Goal: Task Accomplishment & Management: Use online tool/utility

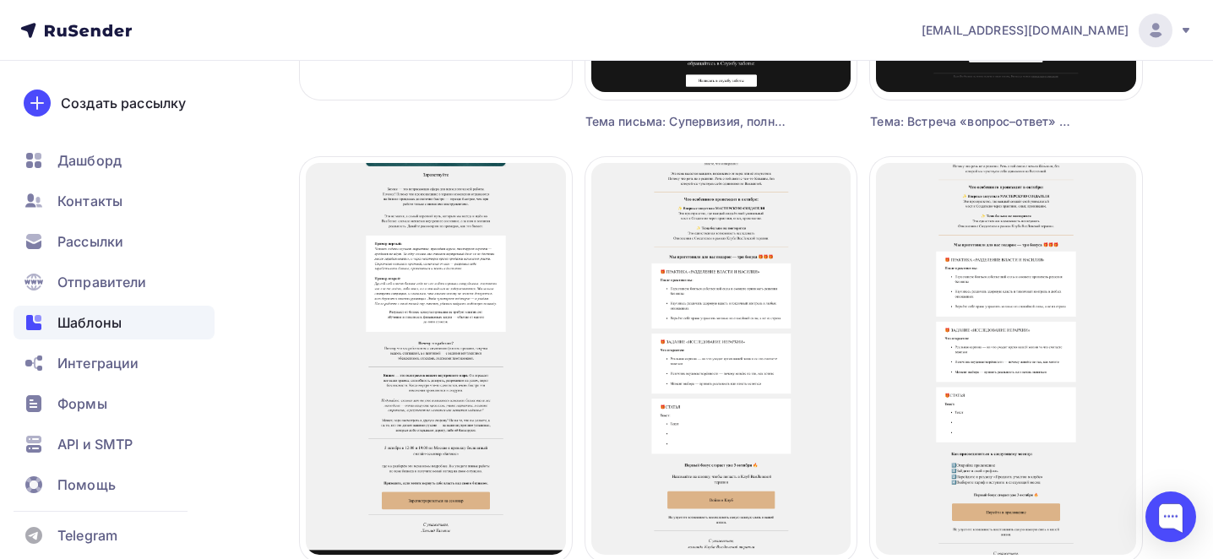
scroll to position [524, 0]
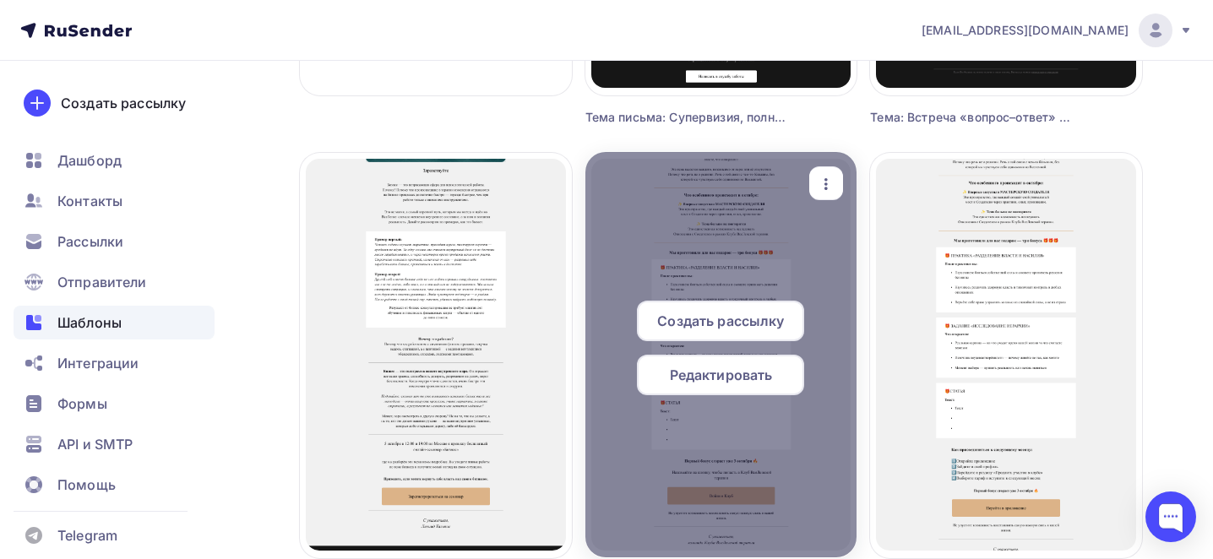
click at [823, 187] on icon "button" at bounding box center [826, 184] width 20 height 20
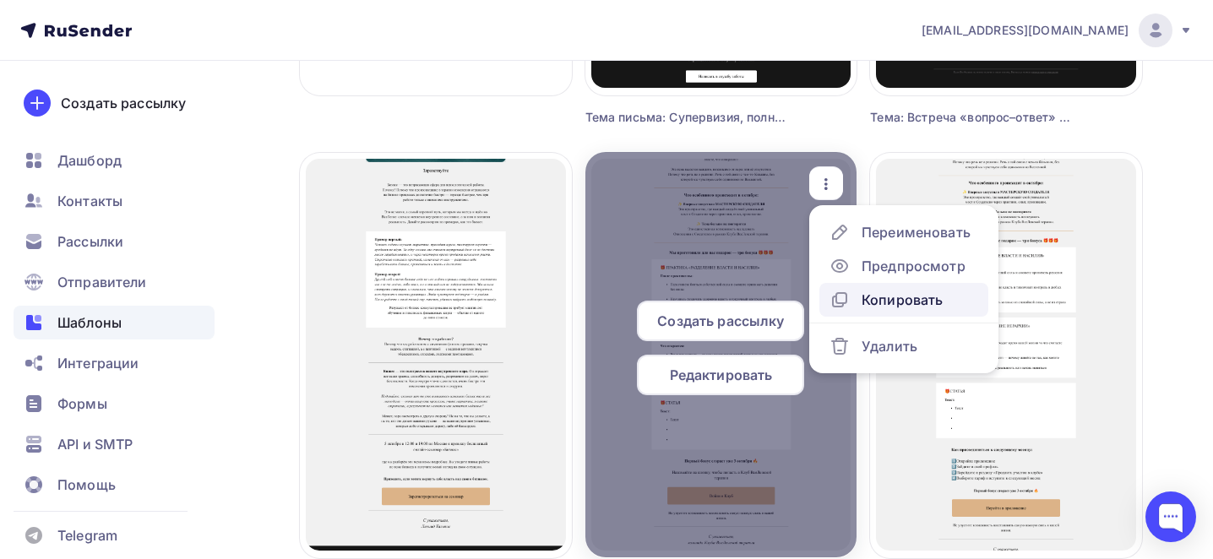
click at [879, 301] on div "Копировать" at bounding box center [901, 300] width 81 height 20
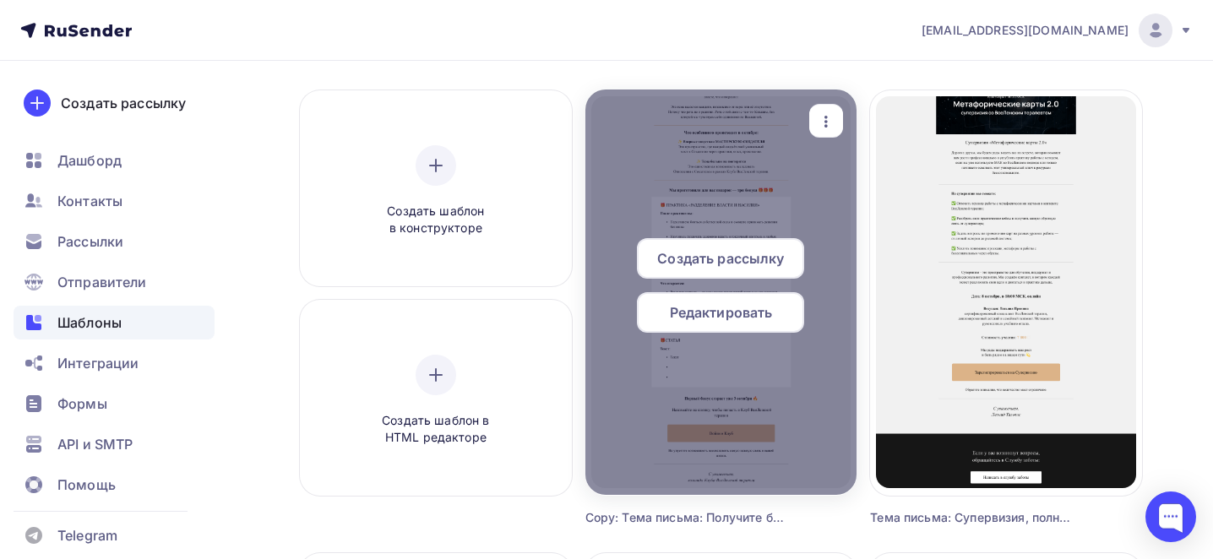
scroll to position [49, 0]
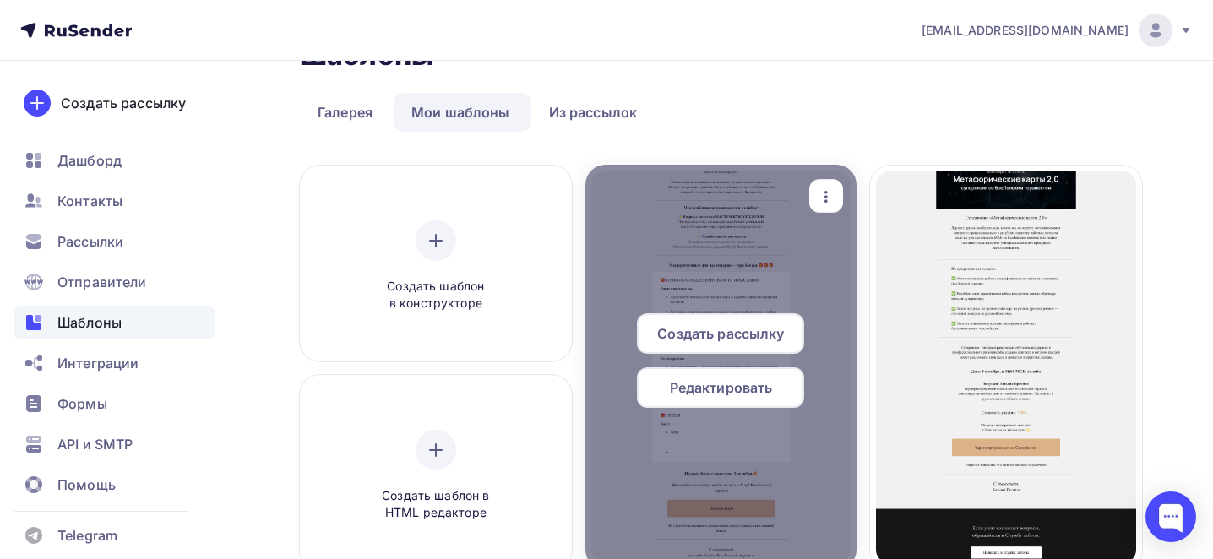
click at [818, 194] on icon "button" at bounding box center [826, 197] width 20 height 20
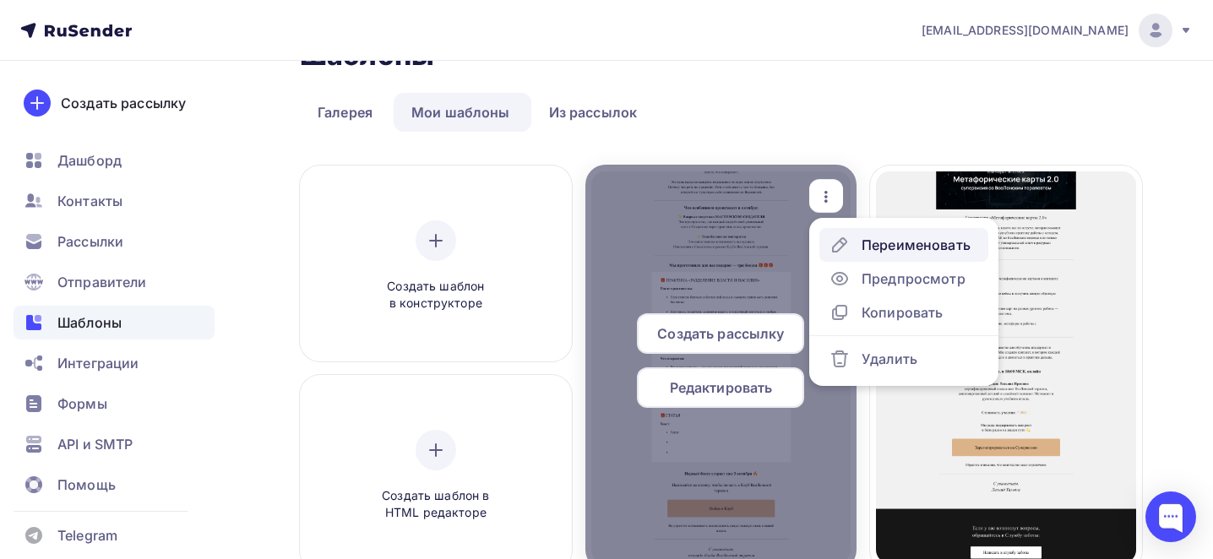
click at [852, 236] on div "Переименовать" at bounding box center [899, 245] width 141 height 20
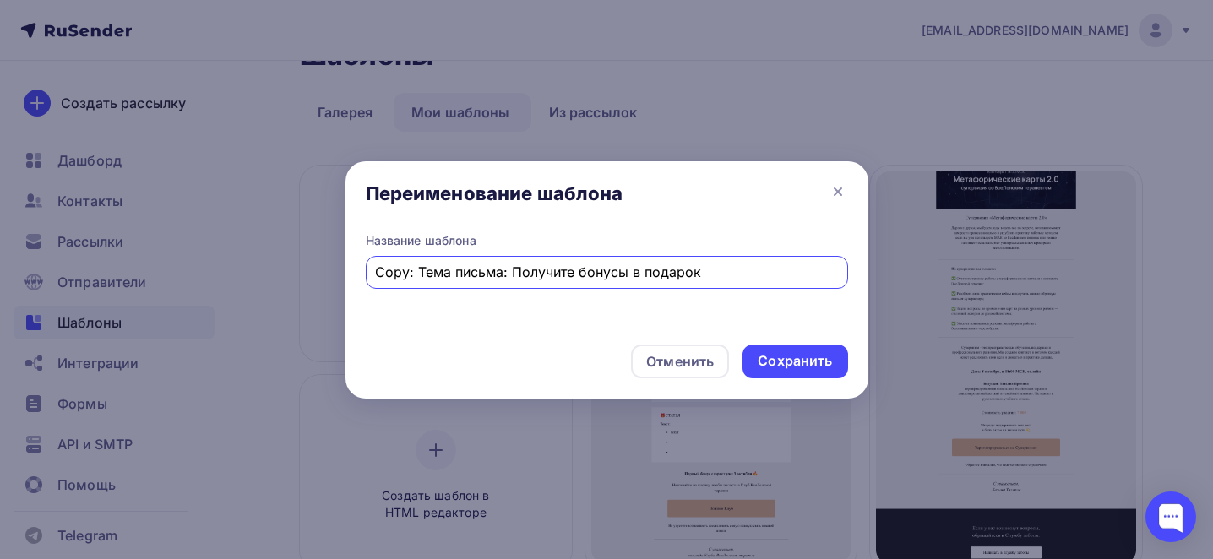
click at [561, 265] on input "Copy: Тема письма: Получите бонусы в подарок" at bounding box center [606, 272] width 463 height 20
paste input "Тема письма: Глубокий урок от [PERSON_NAME] уже доступен!"
type input "Тема письма: Глубокий урок от [PERSON_NAME] уже доступен!"
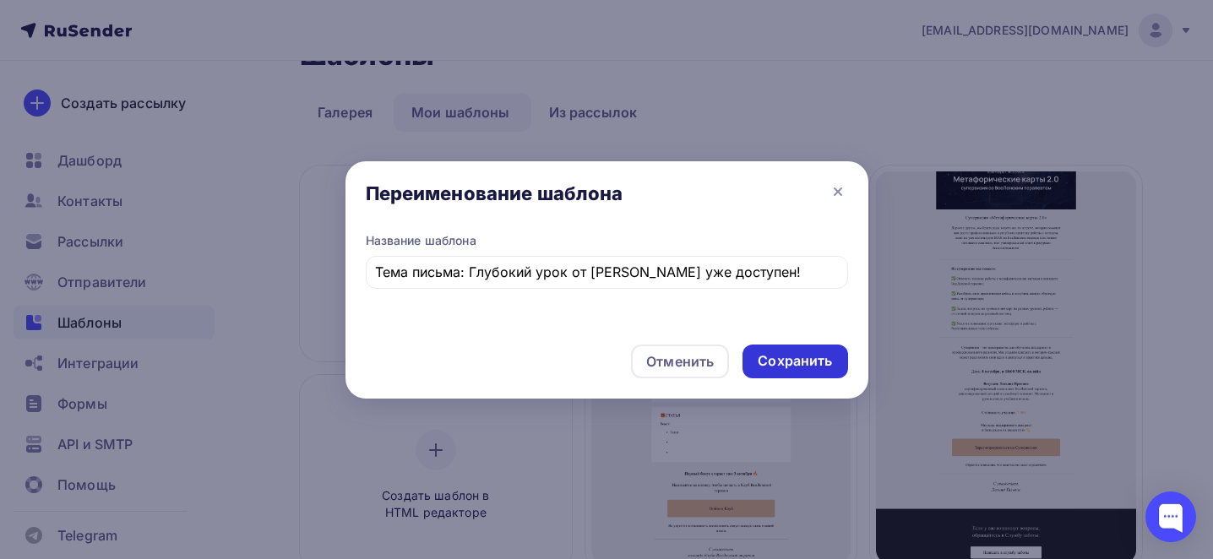
click at [790, 357] on div "Сохранить" at bounding box center [795, 360] width 74 height 19
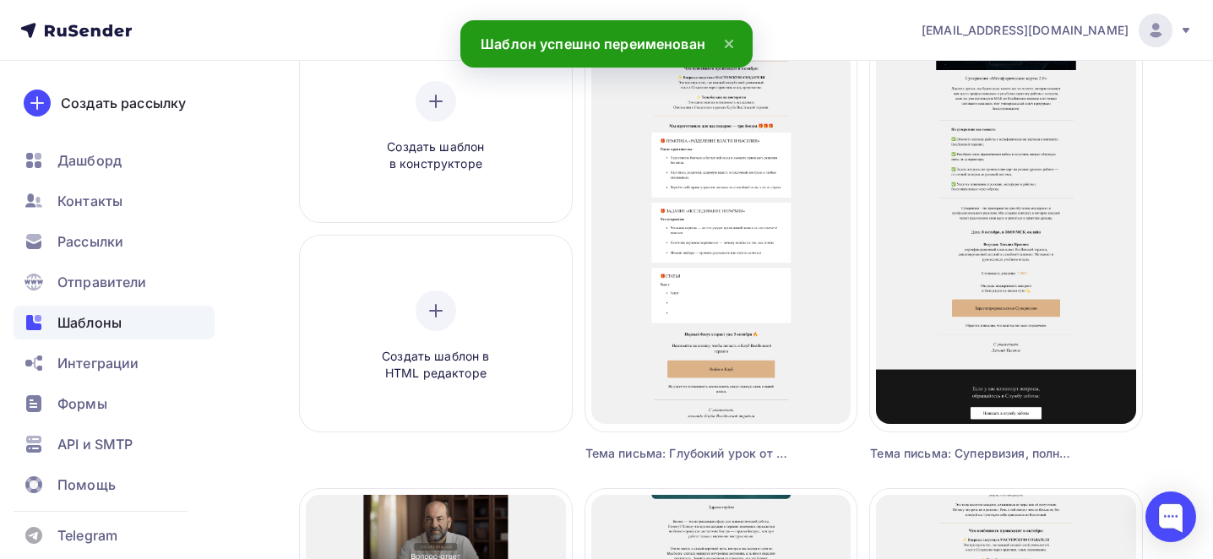
scroll to position [190, 0]
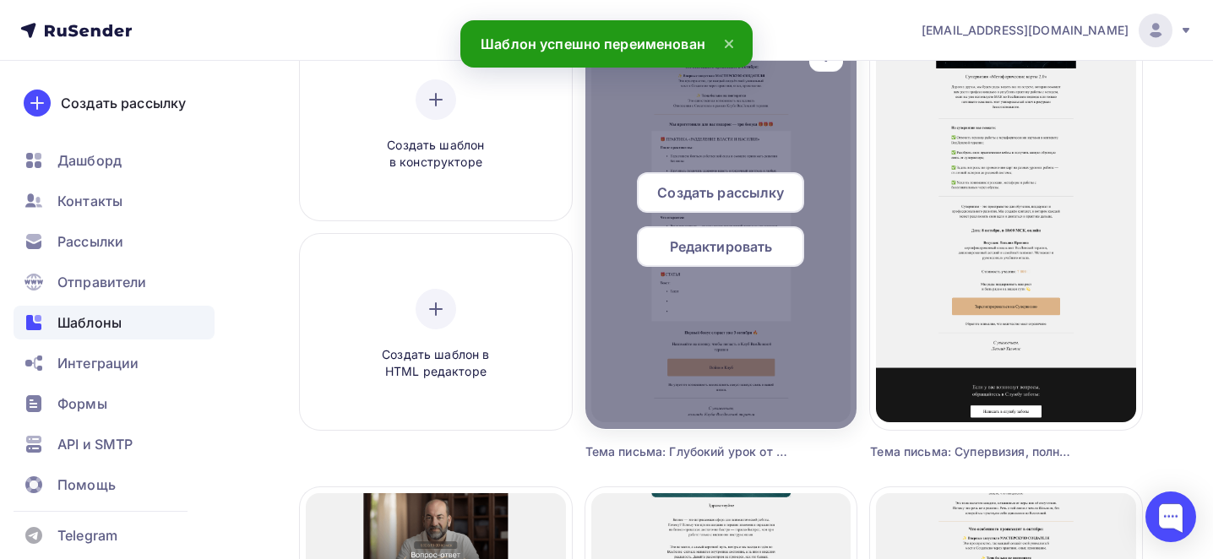
click at [739, 239] on span "Редактировать" at bounding box center [721, 246] width 103 height 20
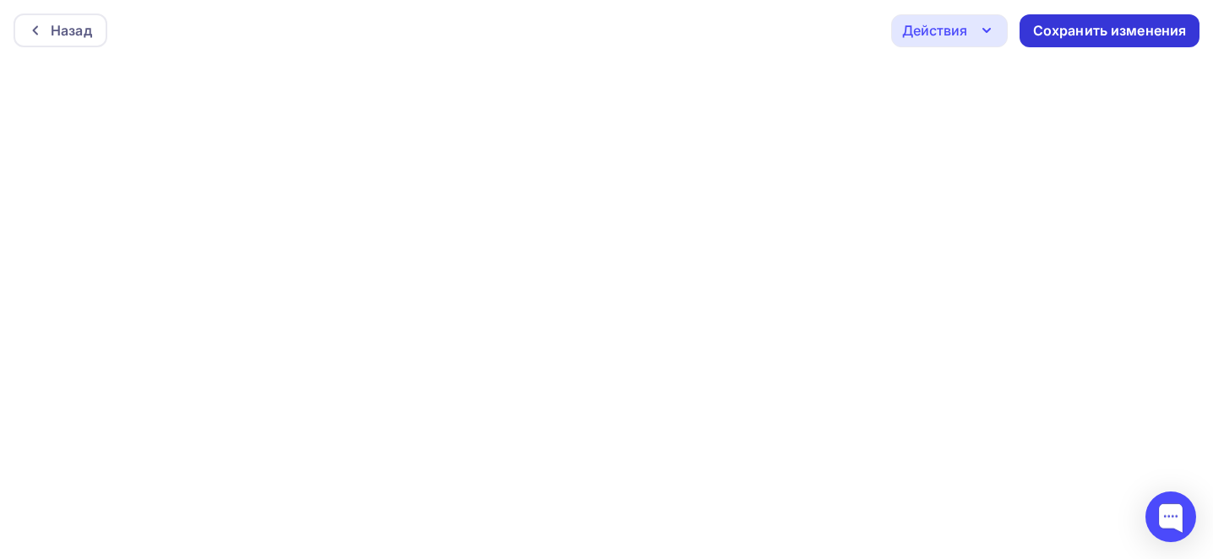
click at [1056, 41] on div "Сохранить изменения" at bounding box center [1109, 30] width 180 height 33
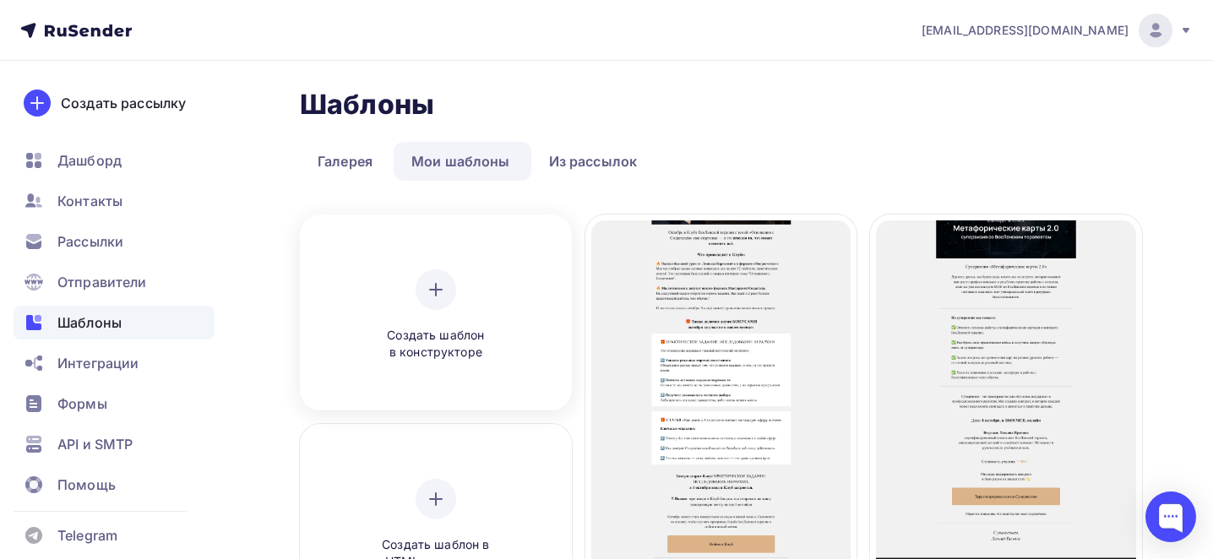
scroll to position [144, 0]
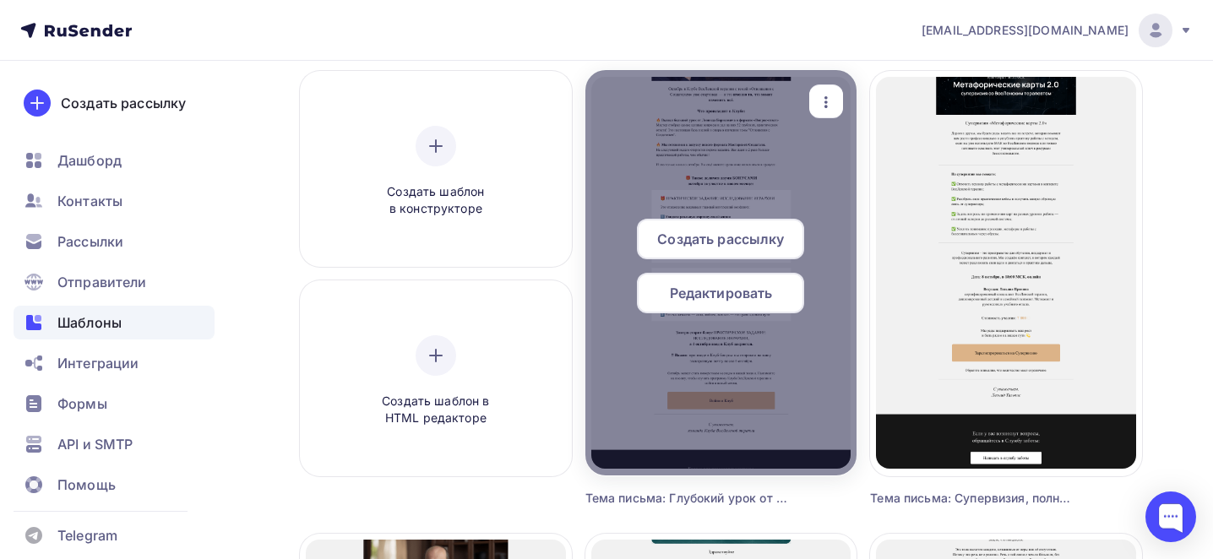
click at [819, 98] on icon "button" at bounding box center [826, 102] width 20 height 20
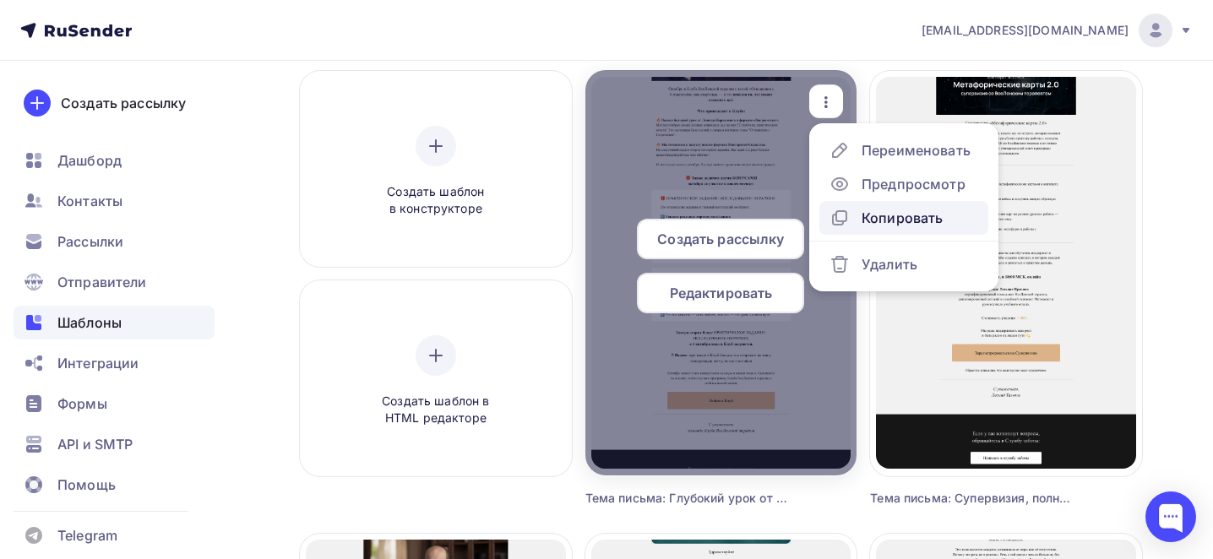
click at [890, 210] on div "Копировать" at bounding box center [901, 218] width 81 height 20
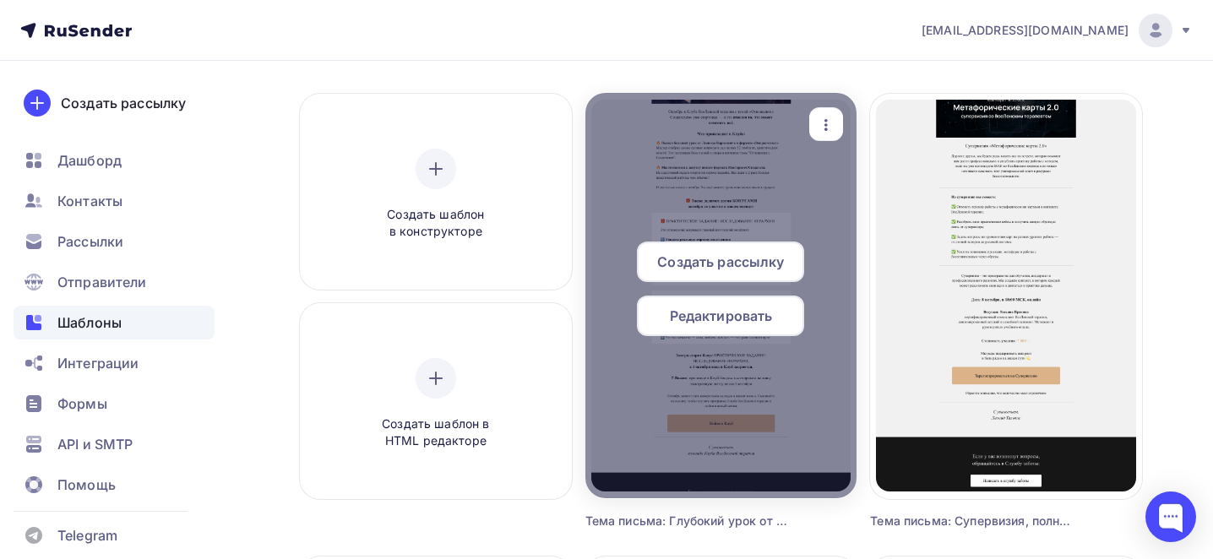
scroll to position [79, 0]
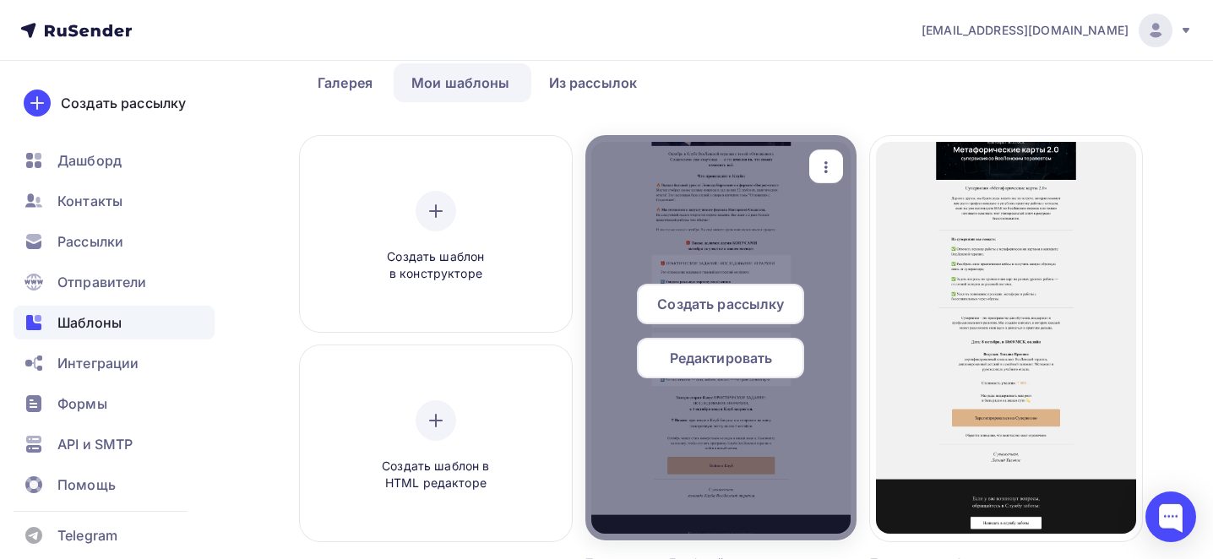
click at [829, 152] on div "button" at bounding box center [826, 166] width 34 height 33
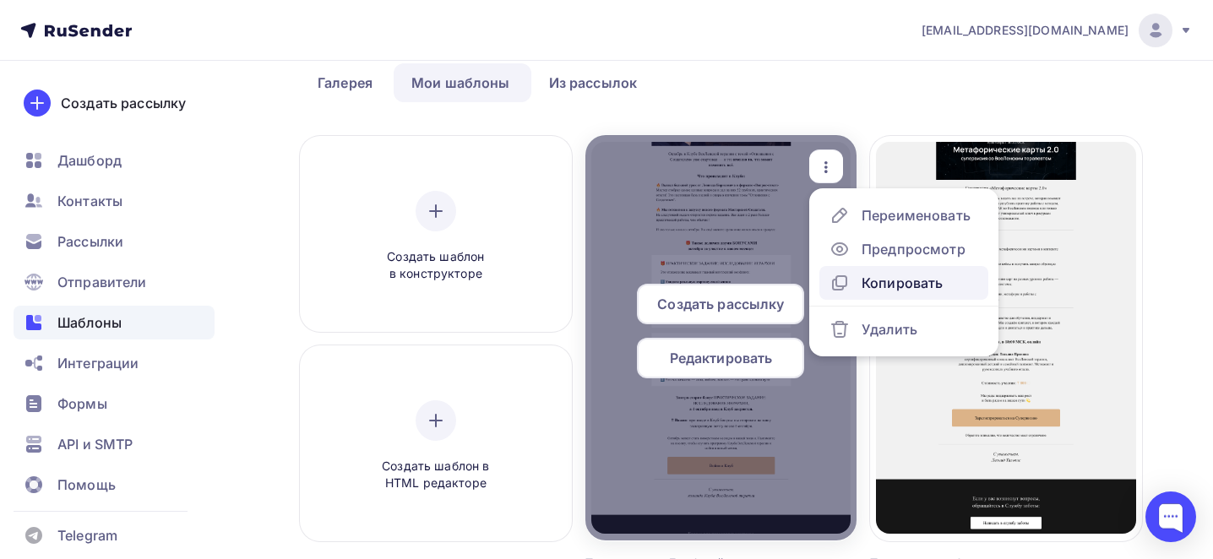
click at [925, 281] on div "Копировать" at bounding box center [901, 283] width 81 height 20
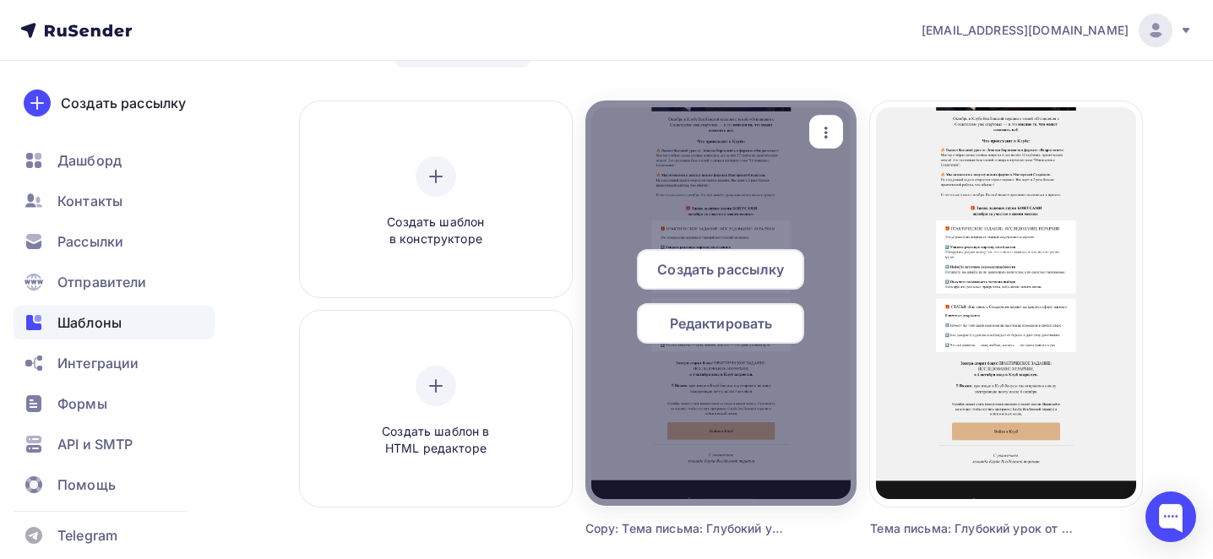
scroll to position [91, 0]
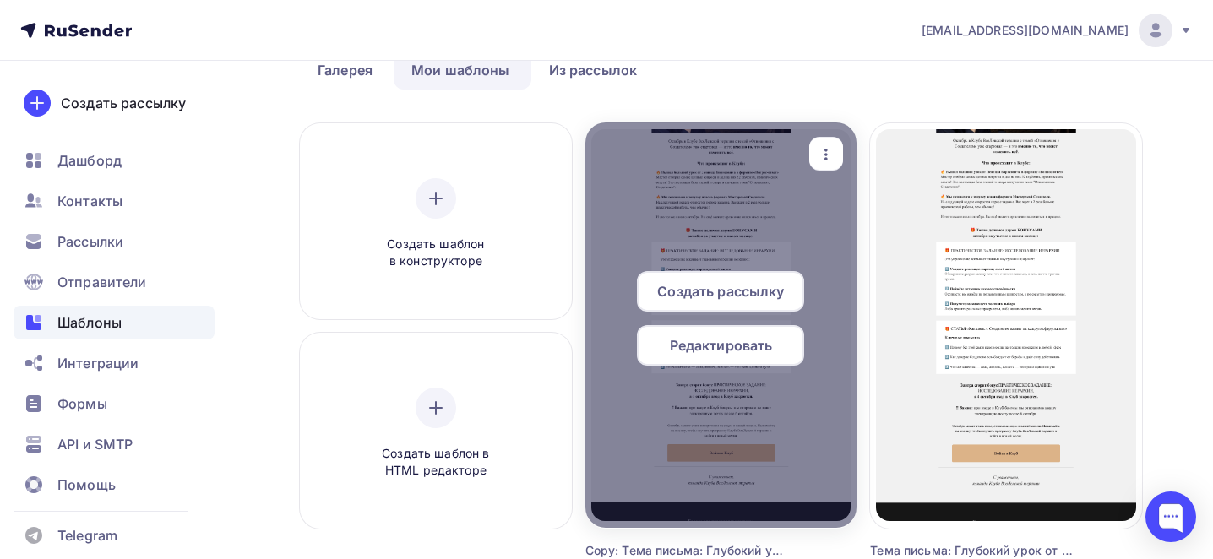
click at [830, 160] on icon "button" at bounding box center [826, 154] width 20 height 20
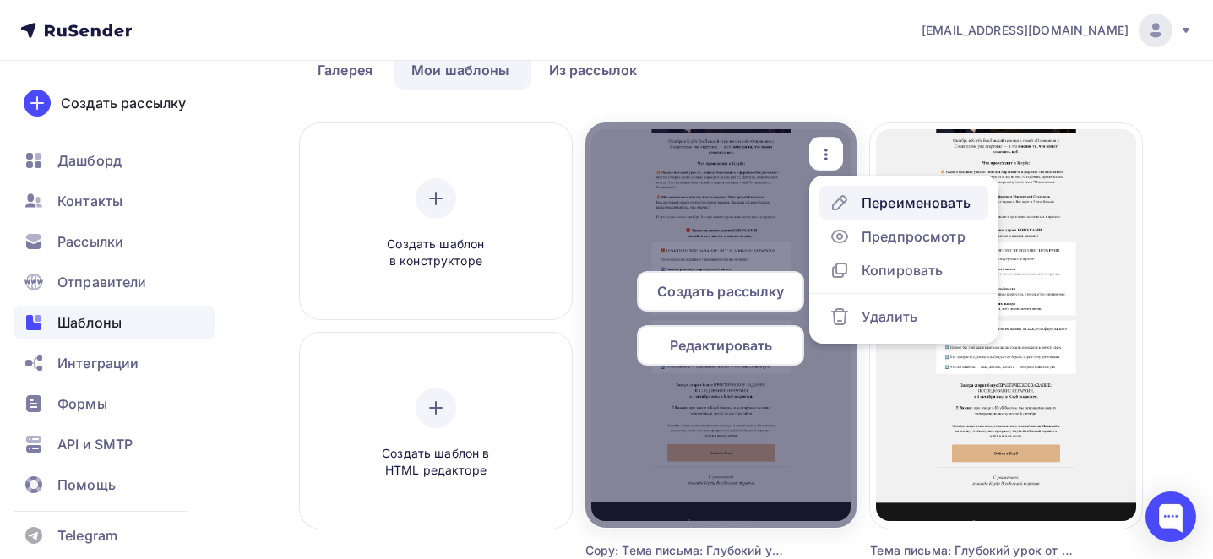
click at [857, 196] on div "Переименовать" at bounding box center [899, 203] width 141 height 20
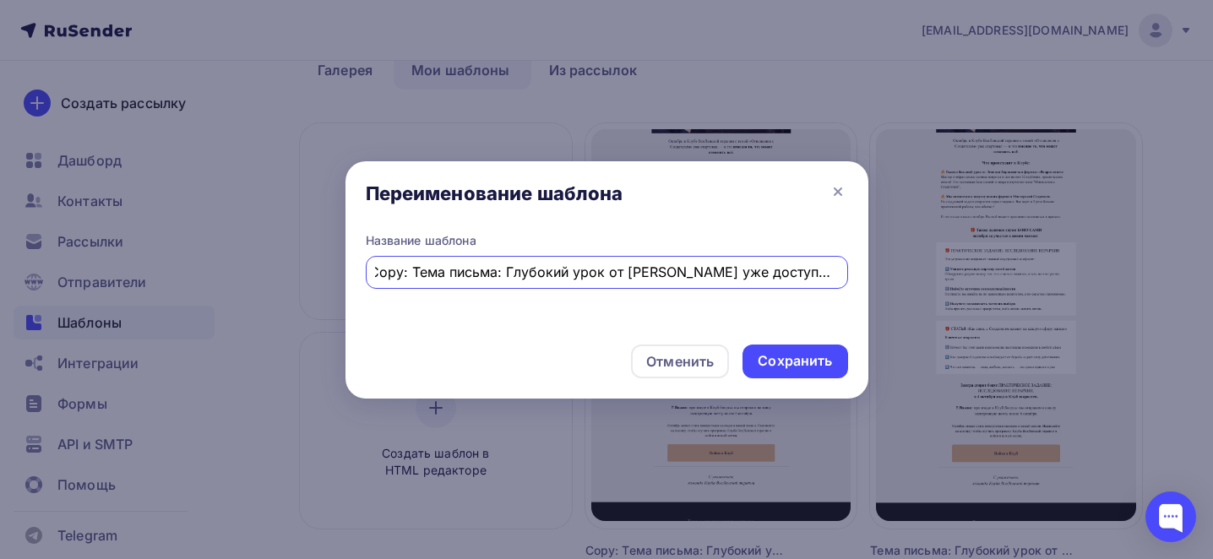
scroll to position [0, 0]
click at [525, 263] on input "Copy: Тема письма: Глубокий урок от [PERSON_NAME] уже доступен!" at bounding box center [606, 272] width 463 height 20
paste input "Тема письма: Получите подарки за участие"
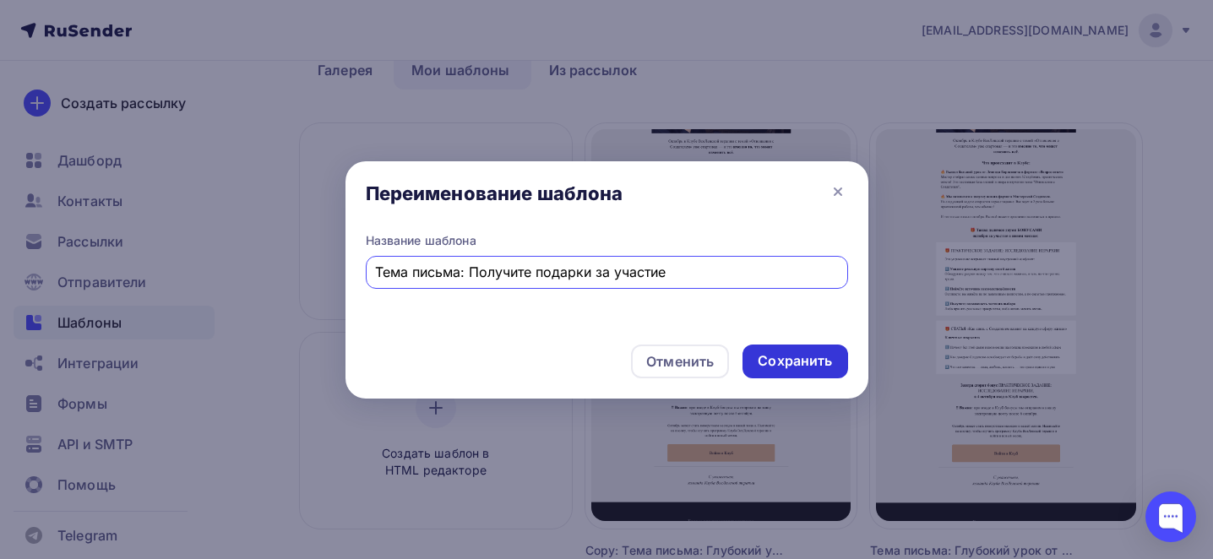
type input "Тема письма: Получите подарки за участие"
click at [781, 356] on div "Сохранить" at bounding box center [795, 360] width 74 height 19
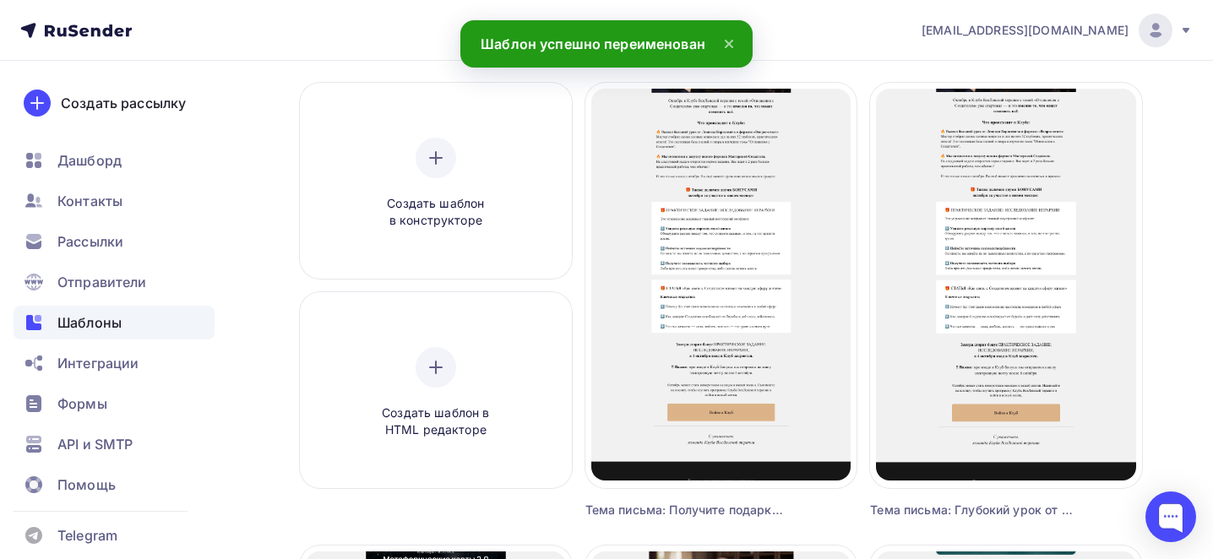
scroll to position [138, 0]
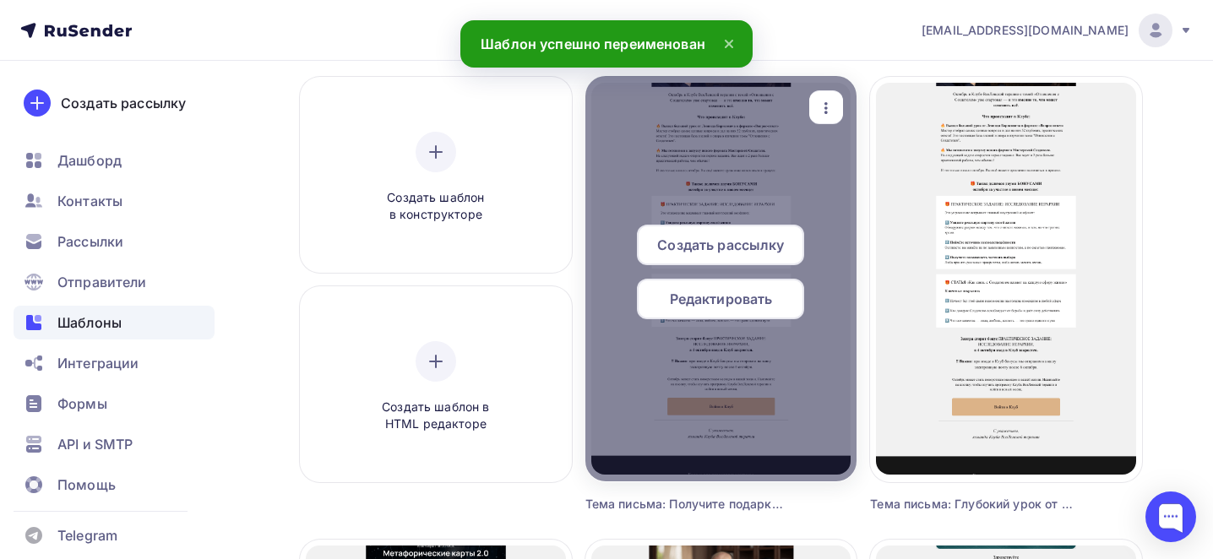
click at [749, 300] on span "Редактировать" at bounding box center [721, 299] width 103 height 20
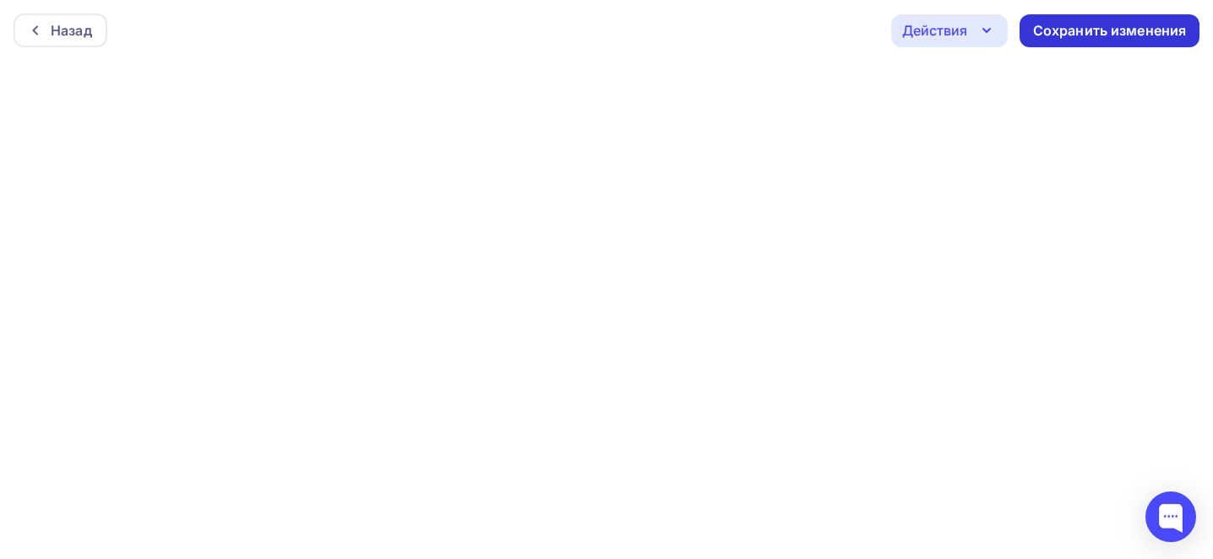
click at [1089, 19] on div "Сохранить изменения" at bounding box center [1109, 30] width 180 height 33
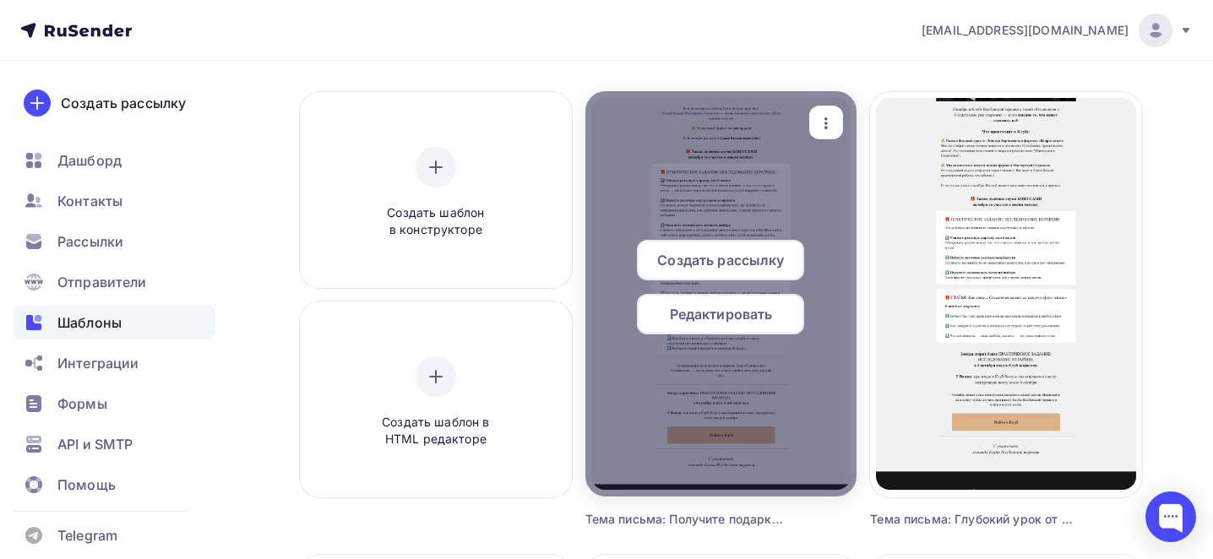
scroll to position [127, 0]
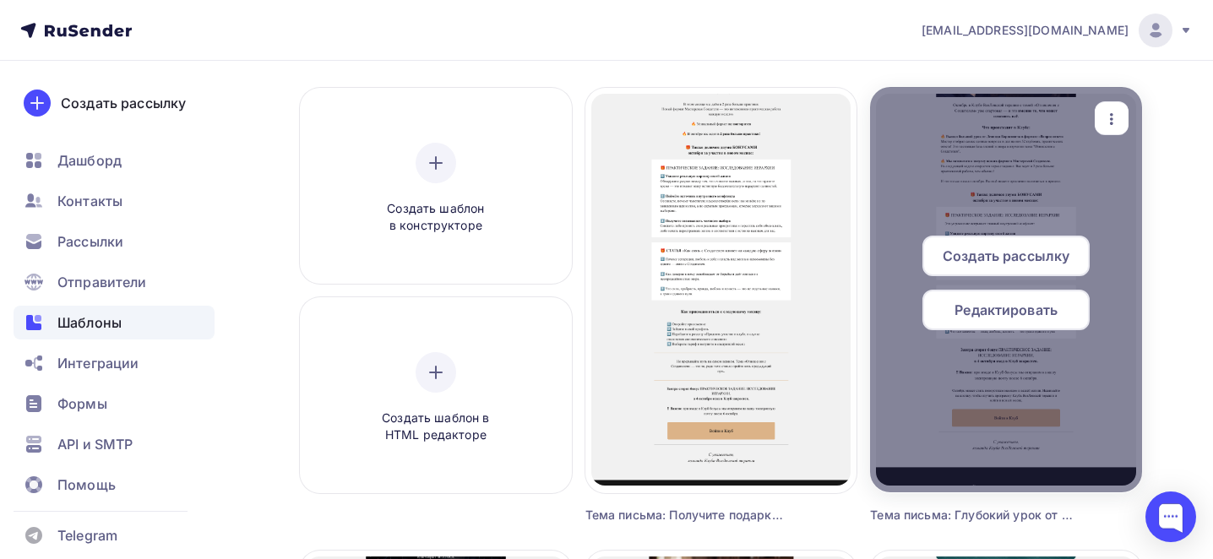
click at [1109, 120] on icon "button" at bounding box center [1111, 119] width 20 height 20
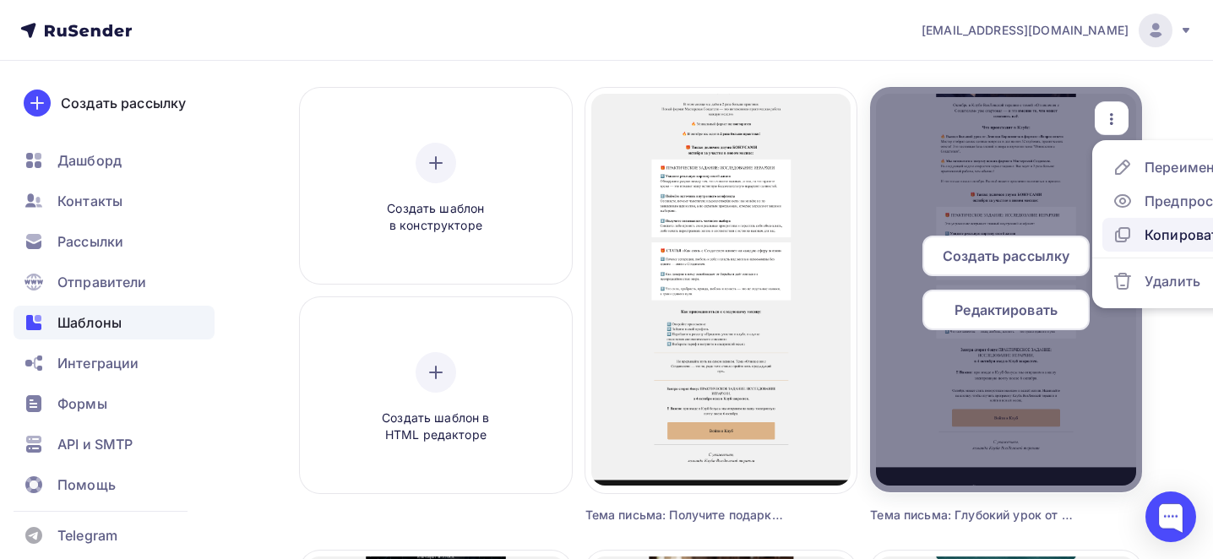
click at [1155, 235] on div "Копировать" at bounding box center [1184, 235] width 81 height 20
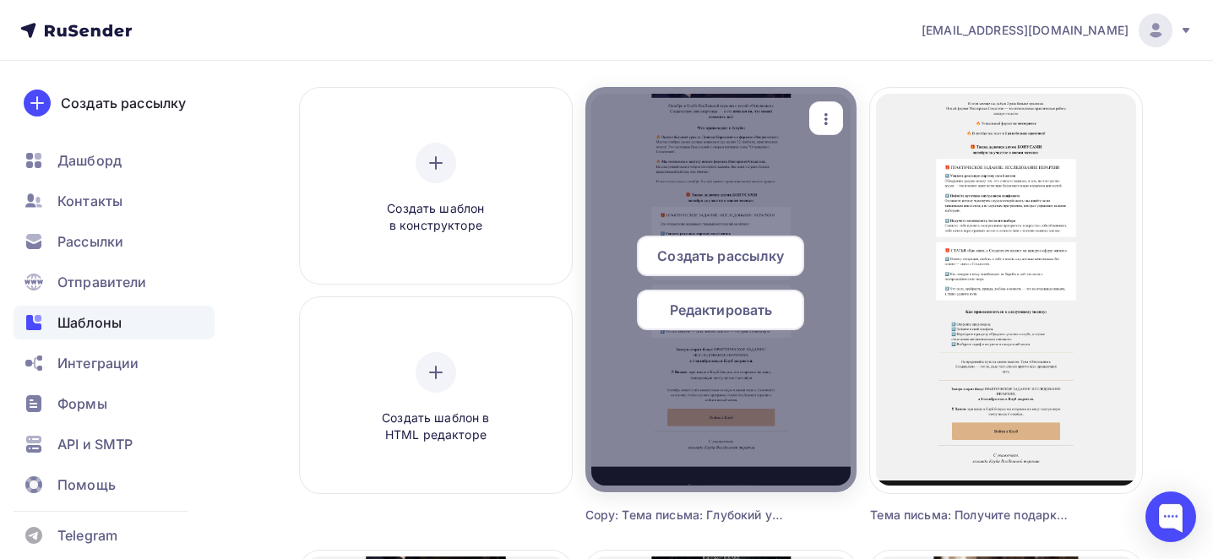
click at [839, 122] on div "button" at bounding box center [826, 118] width 34 height 33
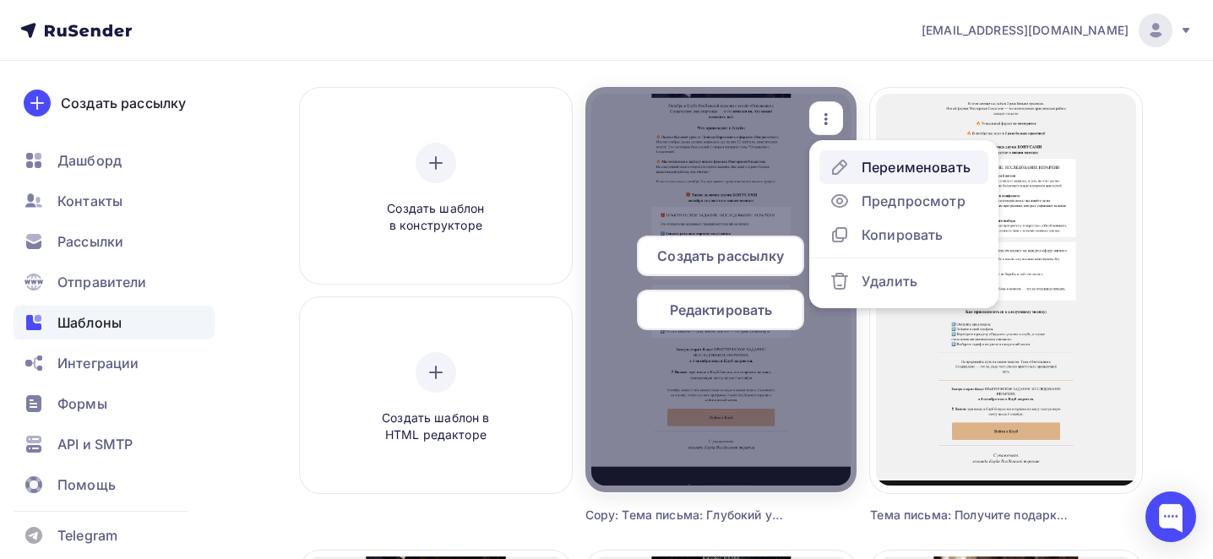
click at [851, 164] on div "Переименовать" at bounding box center [899, 167] width 141 height 20
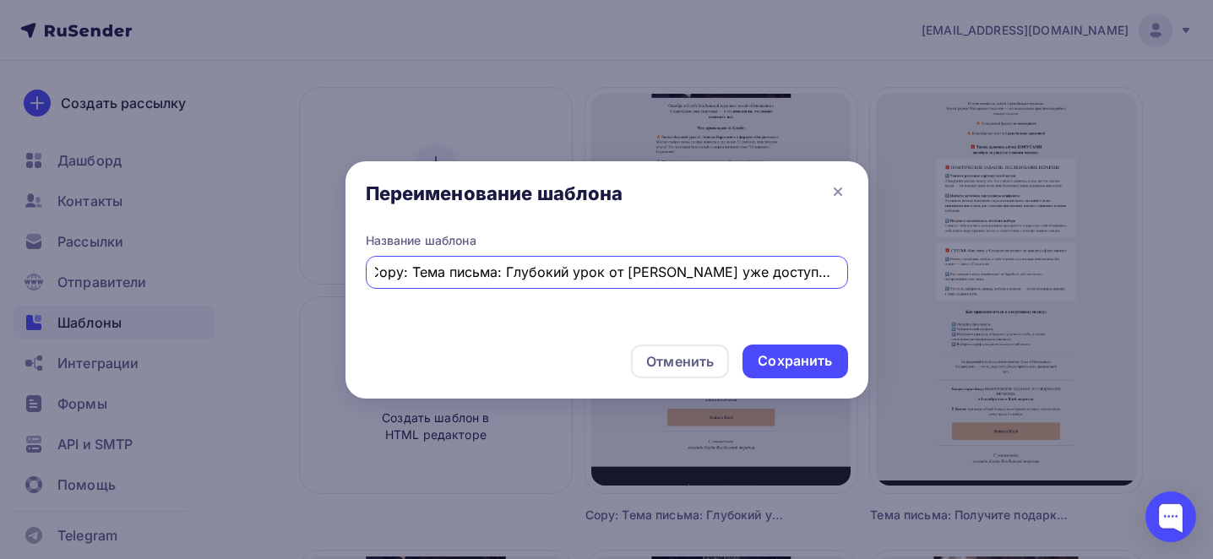
scroll to position [0, 0]
click at [508, 261] on div "Copy: Тема письма: Глубокий урок от [PERSON_NAME] уже доступен!" at bounding box center [607, 272] width 482 height 33
click at [507, 262] on input "Copy: Тема письма: Глубокий урок от [PERSON_NAME] уже доступен!" at bounding box center [606, 272] width 463 height 20
paste input "Тема письма: Глубокий урок от [PERSON_NAME]"
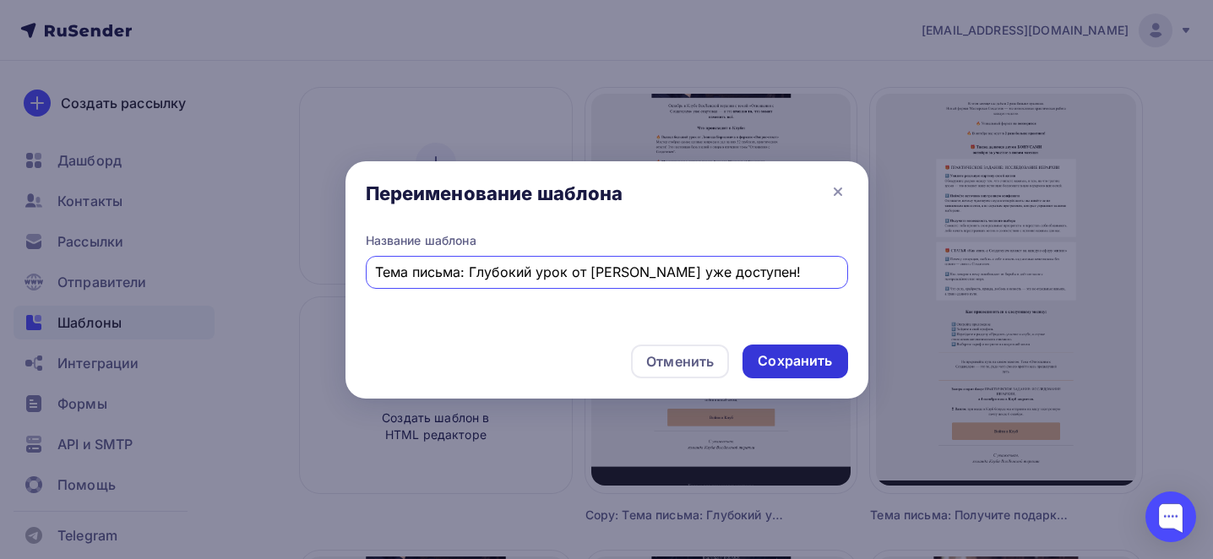
type input "Тема письма: Глубокий урок от [PERSON_NAME] уже доступен!"
click at [803, 346] on div "Сохранить" at bounding box center [794, 362] width 105 height 34
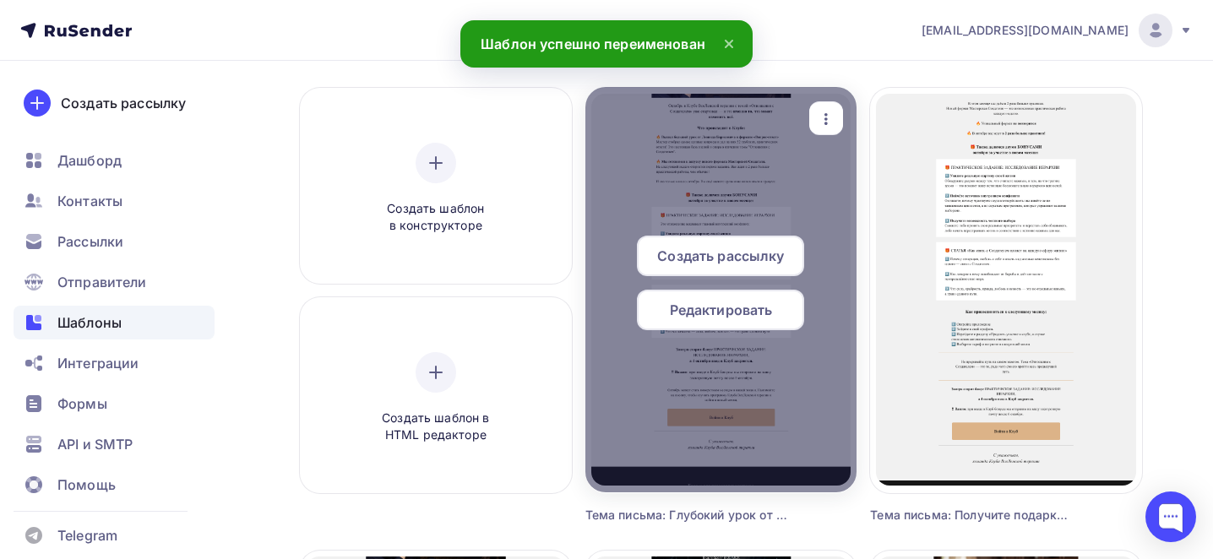
click at [725, 311] on span "Редактировать" at bounding box center [721, 310] width 103 height 20
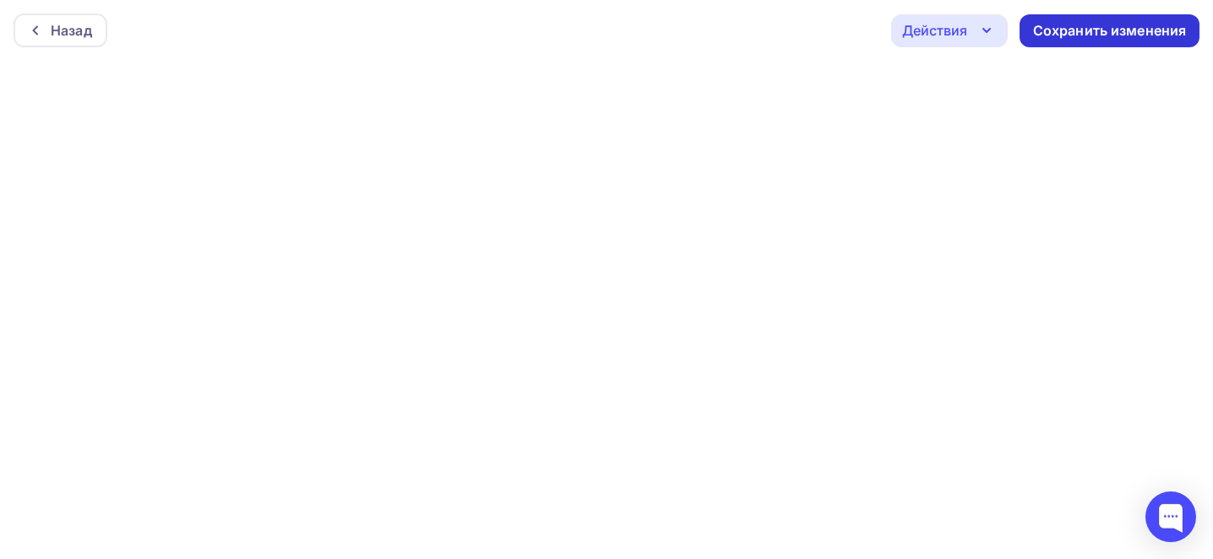
click at [1081, 42] on div "Сохранить изменения" at bounding box center [1109, 30] width 180 height 33
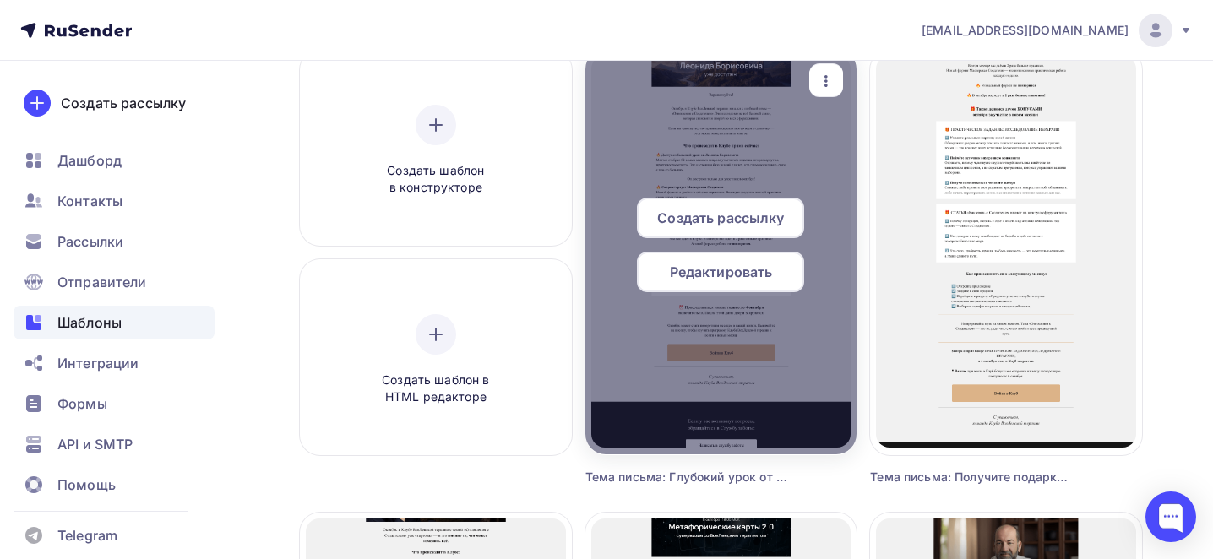
scroll to position [168, 0]
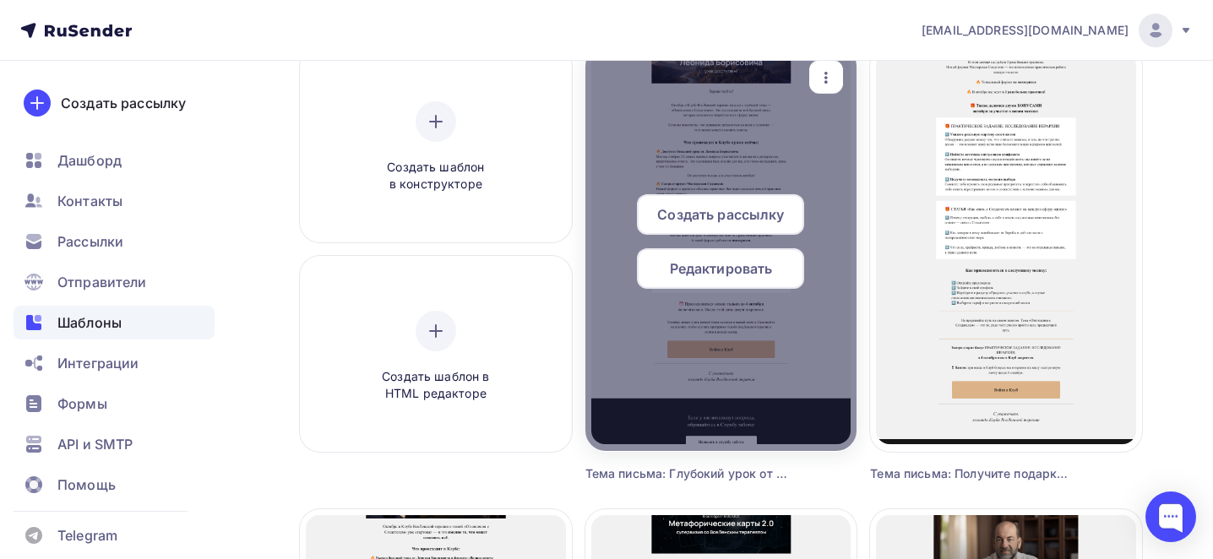
click at [834, 63] on div "button" at bounding box center [826, 77] width 34 height 33
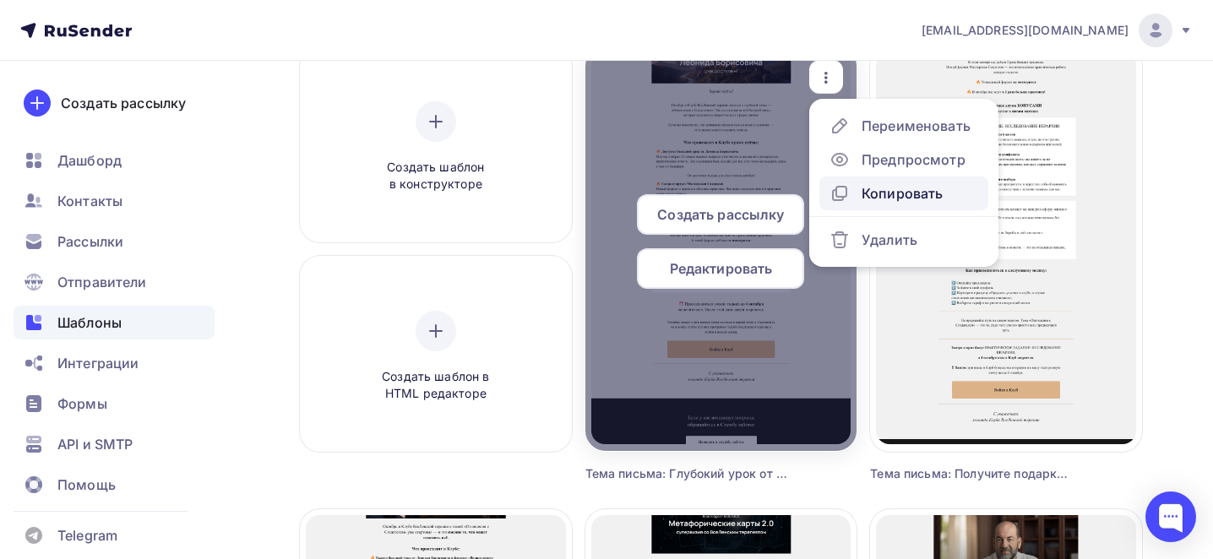
click at [904, 197] on div "Копировать" at bounding box center [901, 193] width 81 height 20
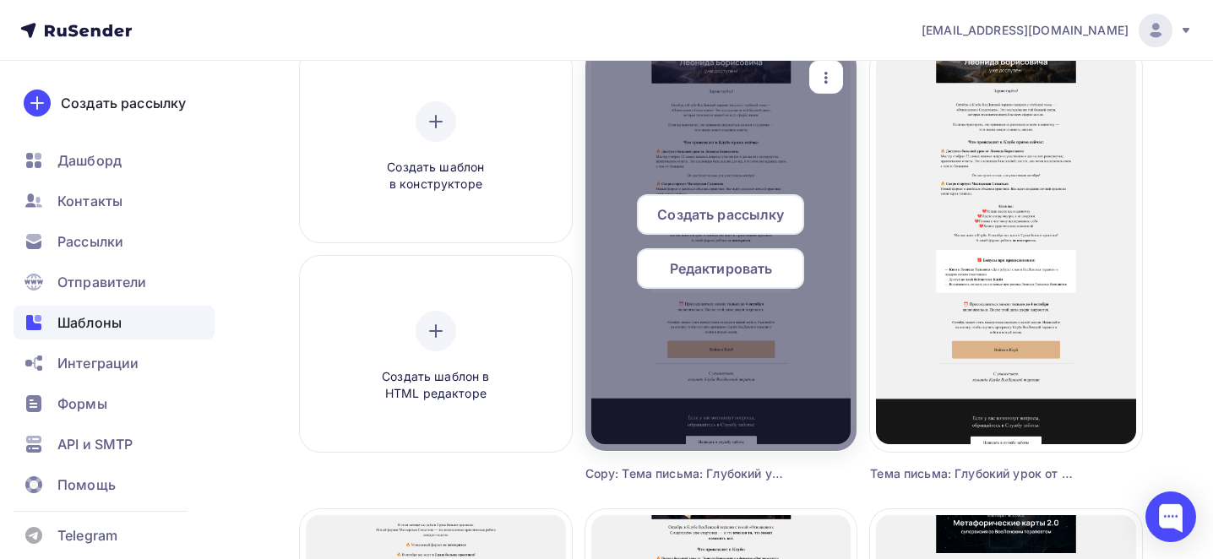
scroll to position [138, 0]
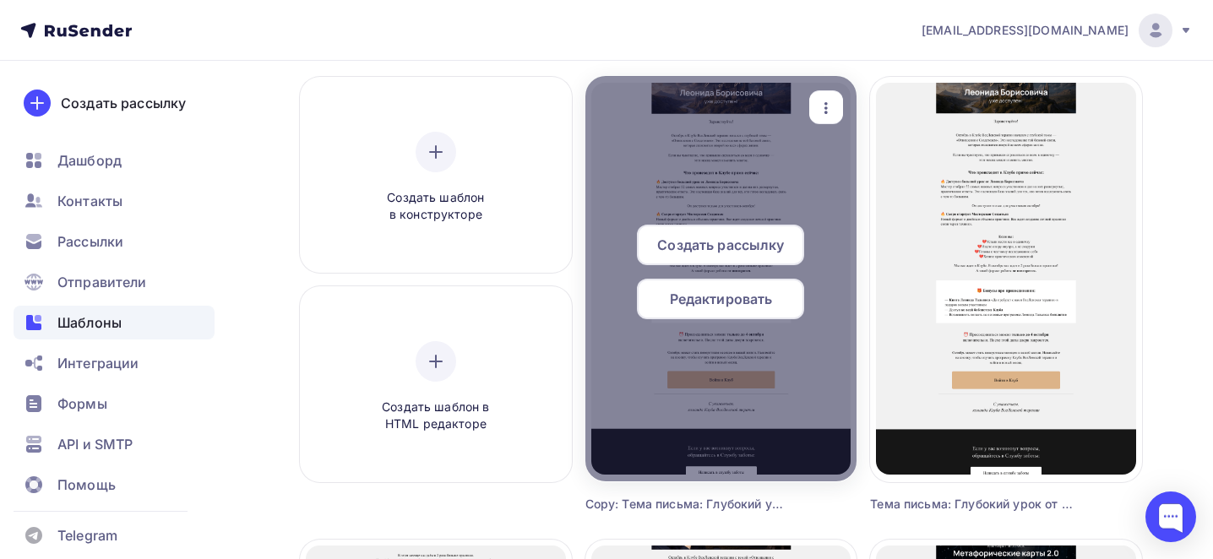
click at [835, 120] on div "button" at bounding box center [826, 107] width 34 height 33
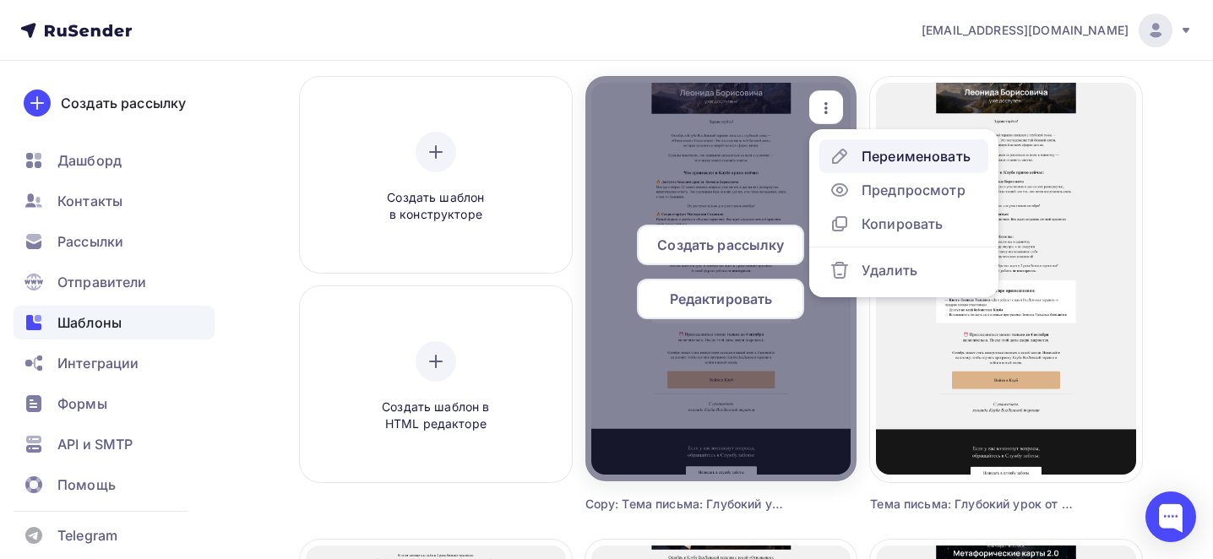
click at [849, 149] on icon at bounding box center [839, 156] width 20 height 20
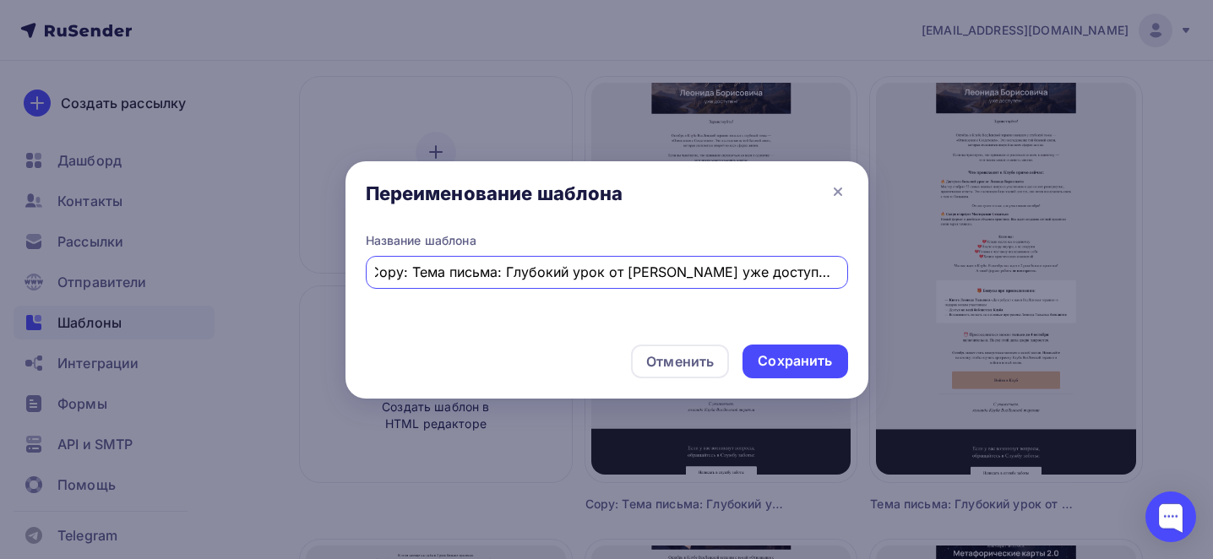
scroll to position [0, 0]
click at [643, 274] on input "Copy: Тема письма: Глубокий урок от [PERSON_NAME] уже доступен!" at bounding box center [606, 272] width 463 height 20
paste input "Тема Ваш бонус скоро сгорит"
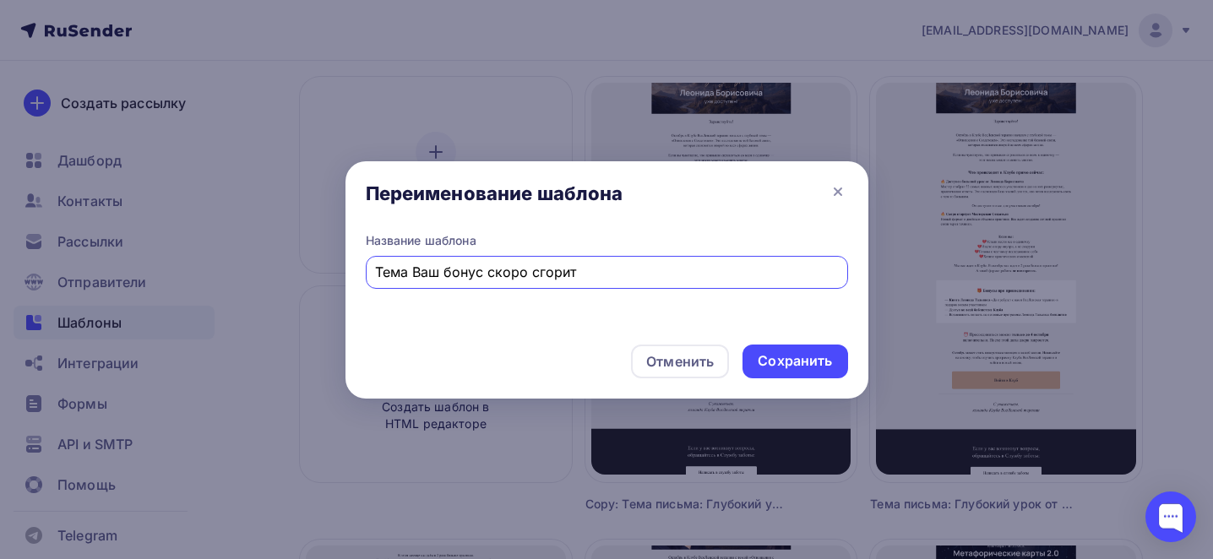
click at [410, 270] on input "Тема Ваш бонус скоро сгорит" at bounding box center [606, 272] width 463 height 20
click at [373, 273] on div "Тема Ваш бонус скоро сгорит" at bounding box center [607, 272] width 482 height 33
click at [377, 273] on input "Тема Ваш бонус скоро сгорит" at bounding box center [606, 272] width 463 height 20
click at [464, 272] on input "Заявки, Тема Ваш бонус скоро сгорит" at bounding box center [606, 272] width 463 height 20
type input "Заявки, Тема: Ваш бонус скоро сгорит"
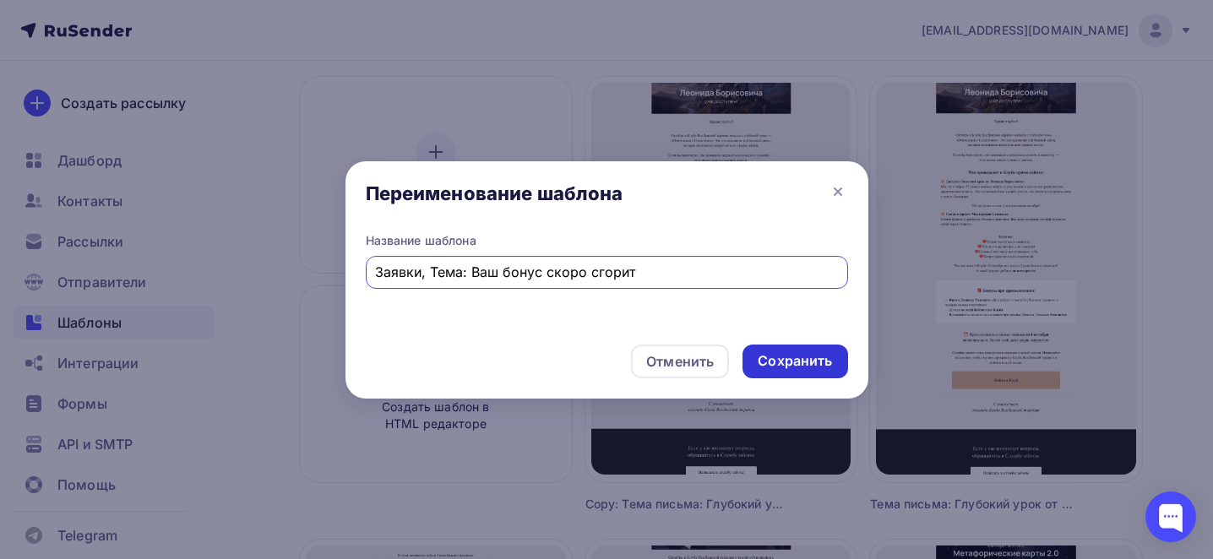
click at [790, 361] on div "Сохранить" at bounding box center [795, 360] width 74 height 19
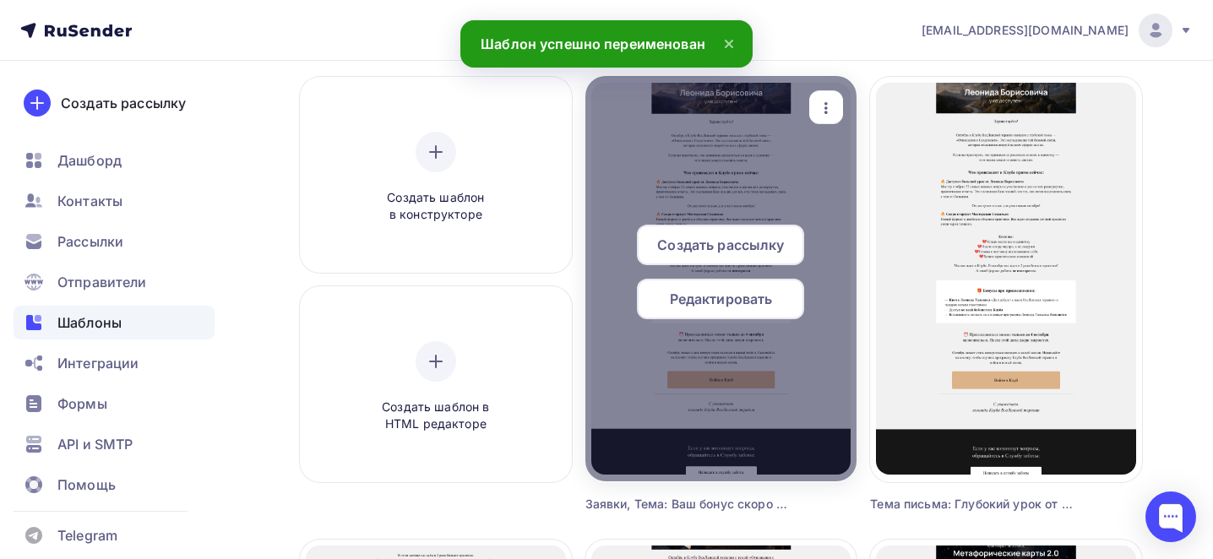
click at [709, 304] on span "Редактировать" at bounding box center [721, 299] width 103 height 20
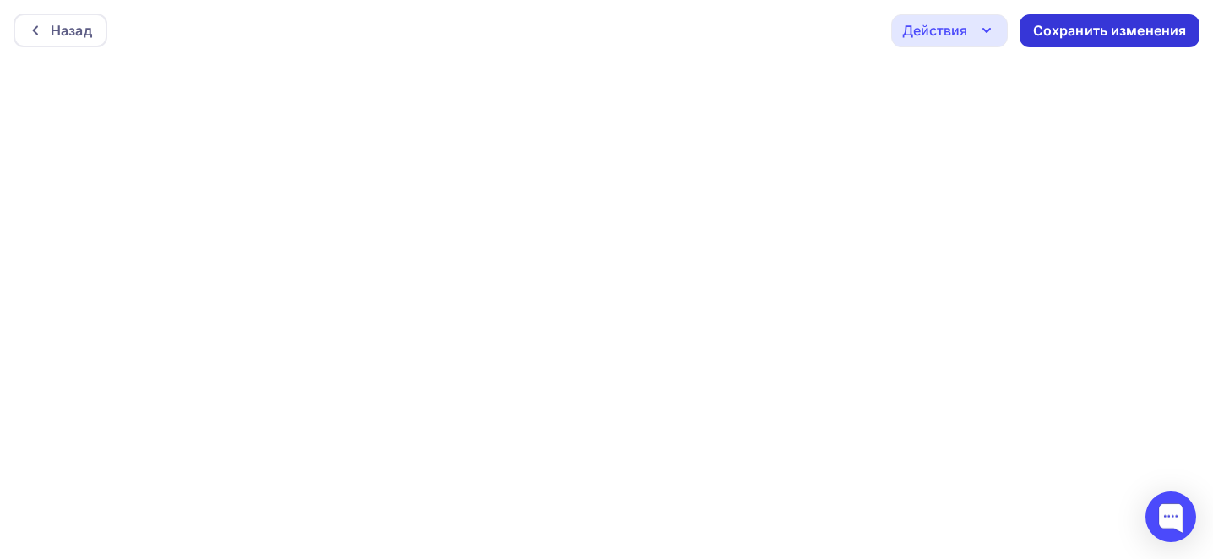
click at [1066, 31] on div "Сохранить изменения" at bounding box center [1110, 30] width 154 height 19
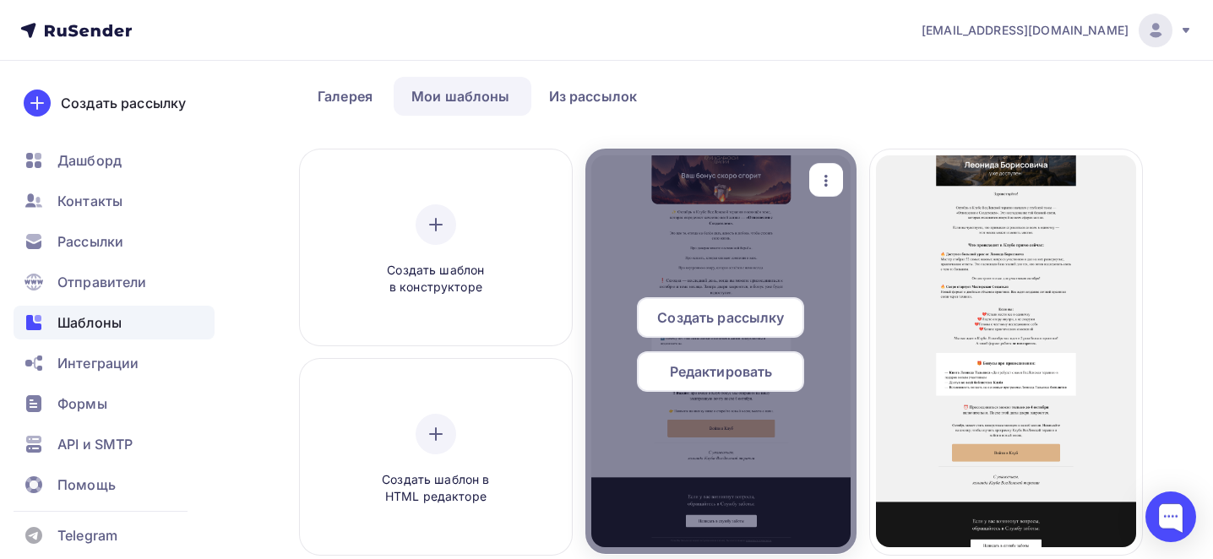
scroll to position [94, 0]
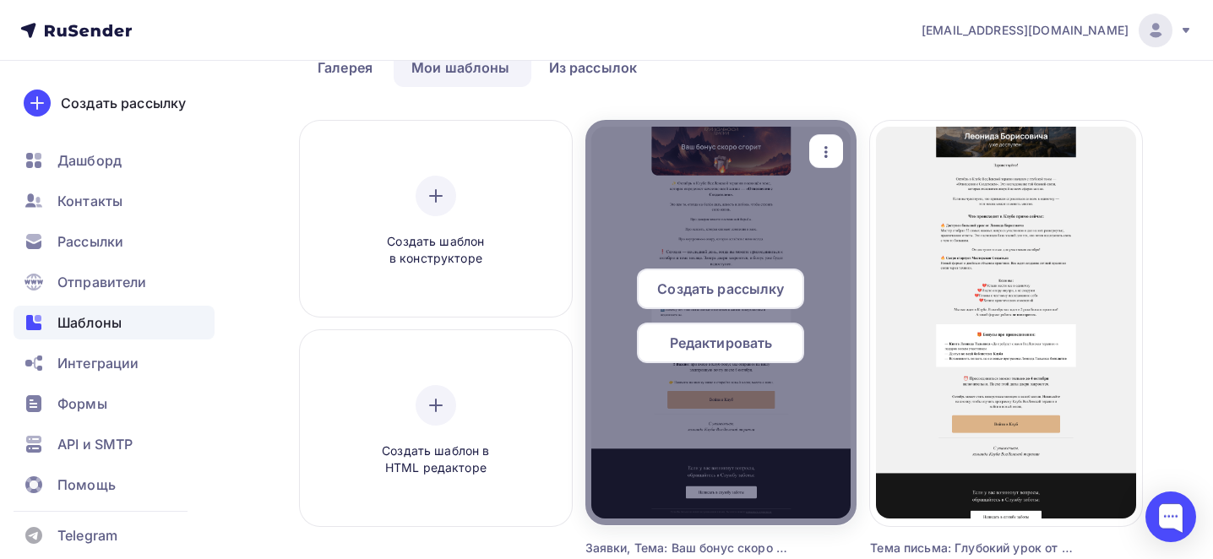
click at [827, 149] on icon "button" at bounding box center [826, 152] width 20 height 20
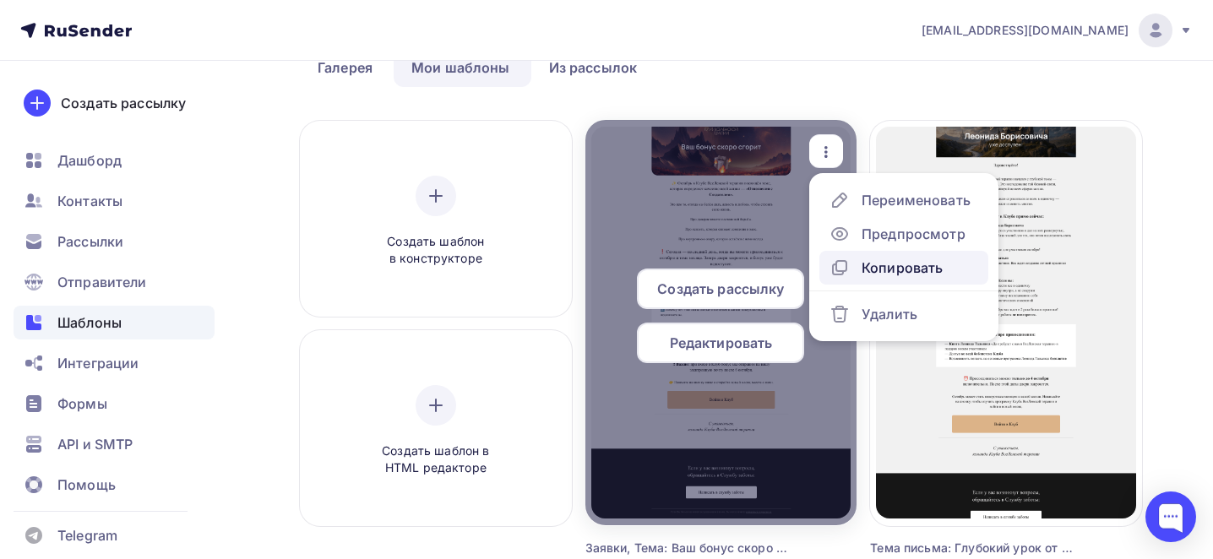
click at [884, 261] on div "Копировать" at bounding box center [901, 268] width 81 height 20
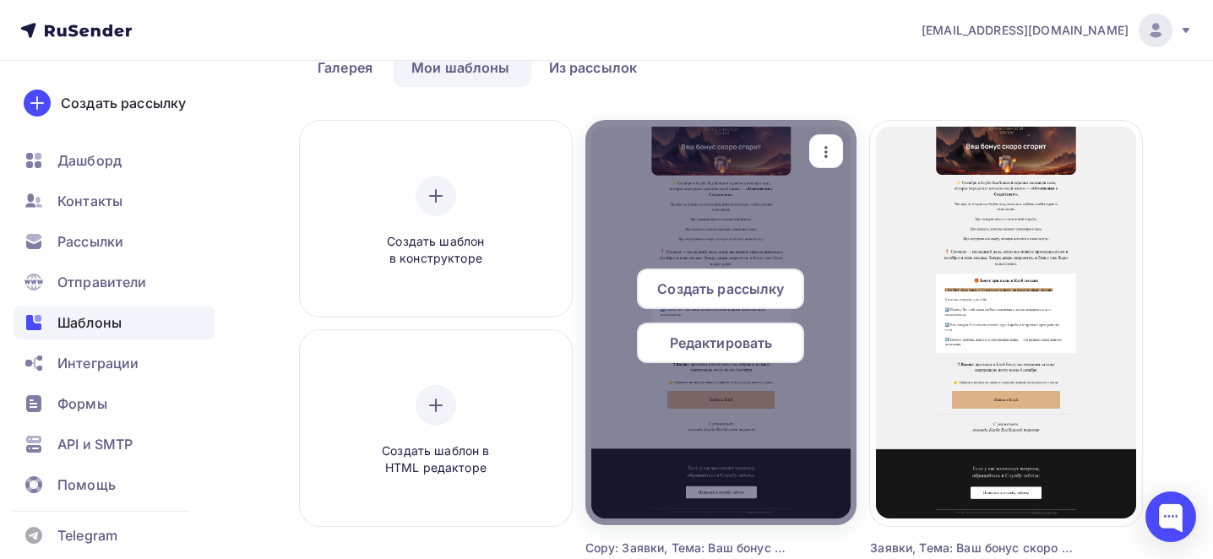
click at [829, 153] on icon "button" at bounding box center [826, 152] width 20 height 20
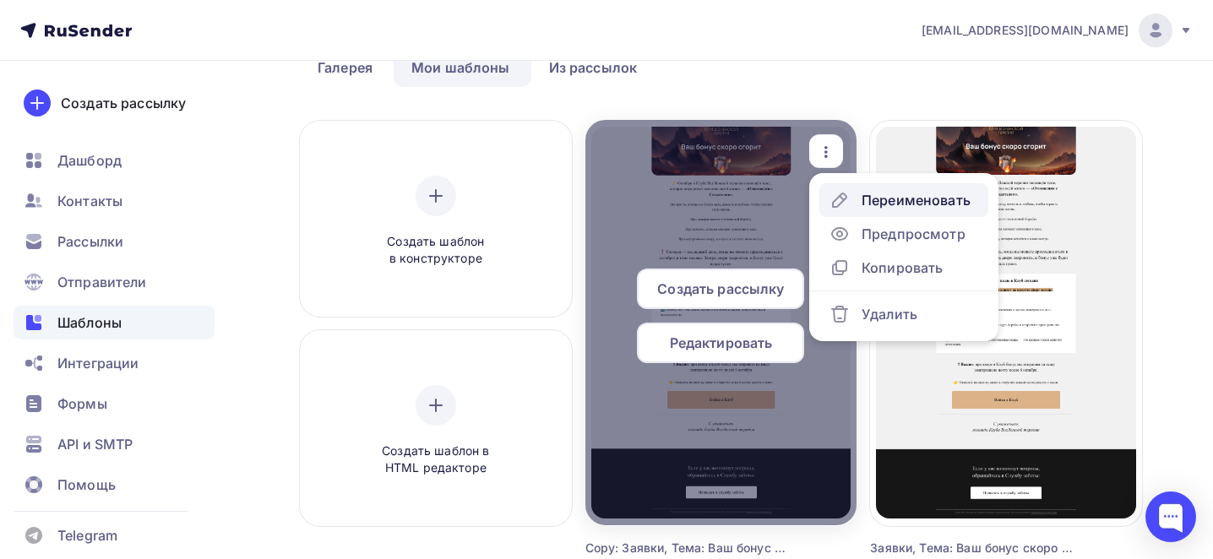
click at [868, 195] on div "Переименовать" at bounding box center [915, 200] width 109 height 20
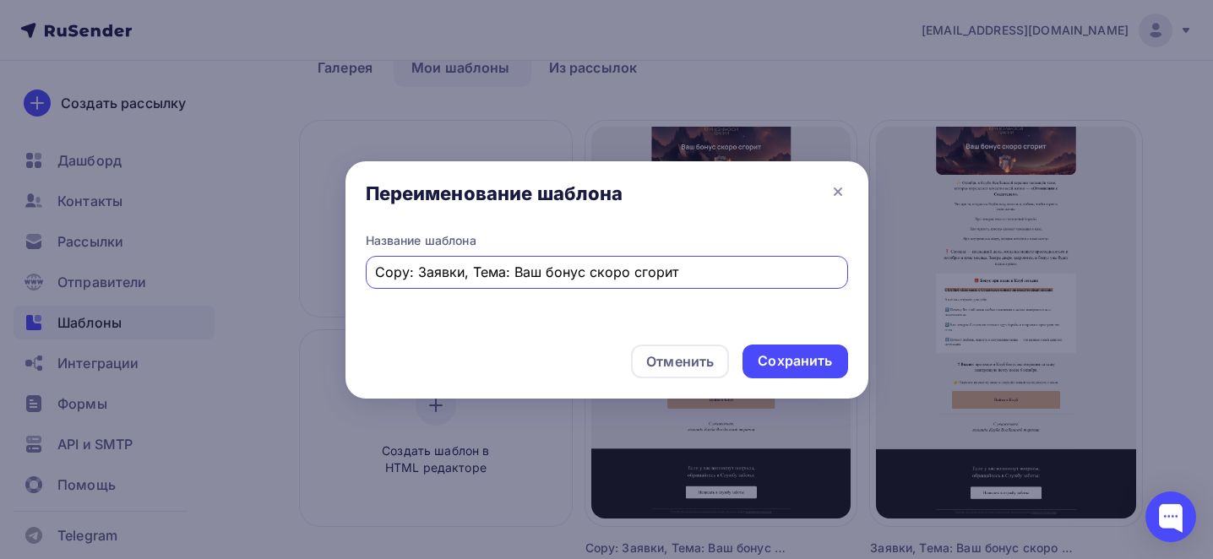
click at [386, 272] on input "Copy: Заявки, Тема: Ваш бонус скоро сгорит" at bounding box center [606, 272] width 463 height 20
drag, startPoint x: 502, startPoint y: 269, endPoint x: 447, endPoint y: 271, distance: 55.8
click at [447, 271] on input "Зарубежка: Заявки, Тема: Ваш бонус скоро сгорит" at bounding box center [606, 272] width 463 height 20
type input "Зарубежка, Тема: Ваш бонус скоро сгорит"
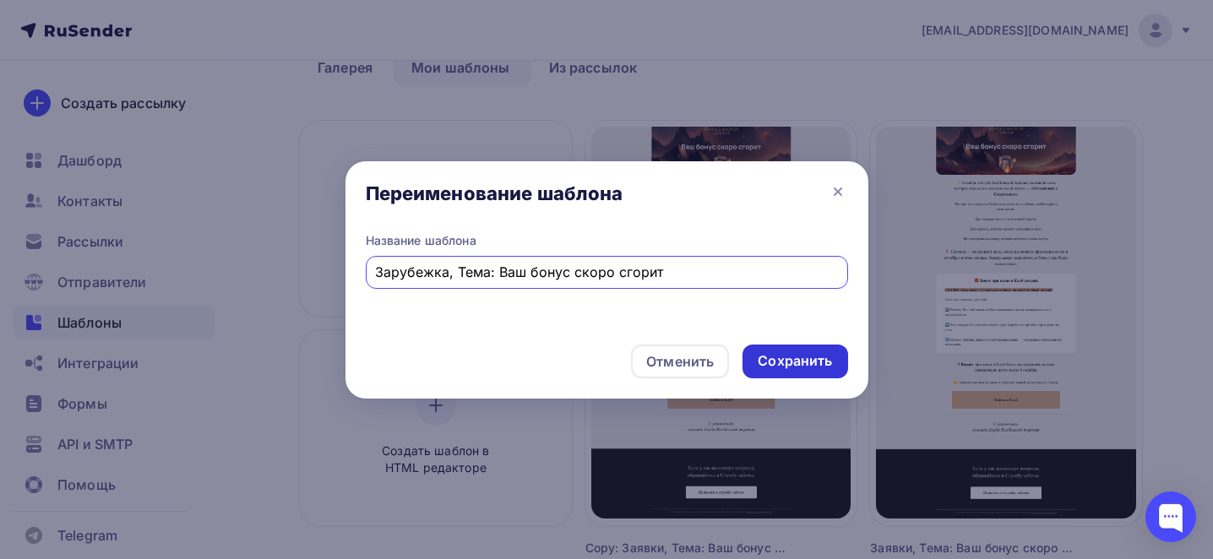
click at [785, 361] on div "Сохранить" at bounding box center [795, 360] width 74 height 19
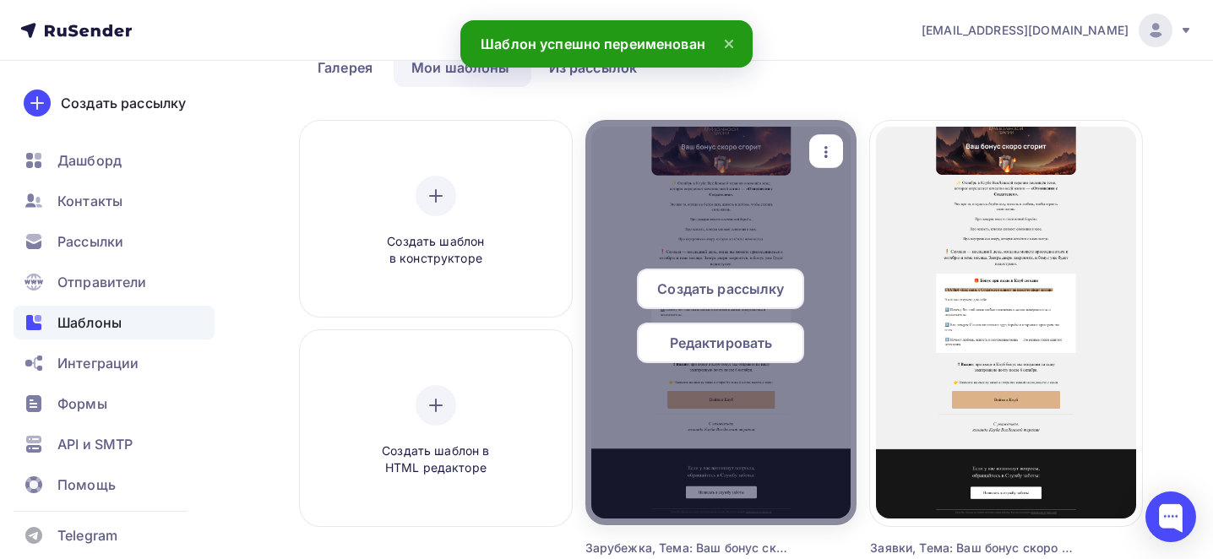
click at [747, 341] on span "Редактировать" at bounding box center [721, 343] width 103 height 20
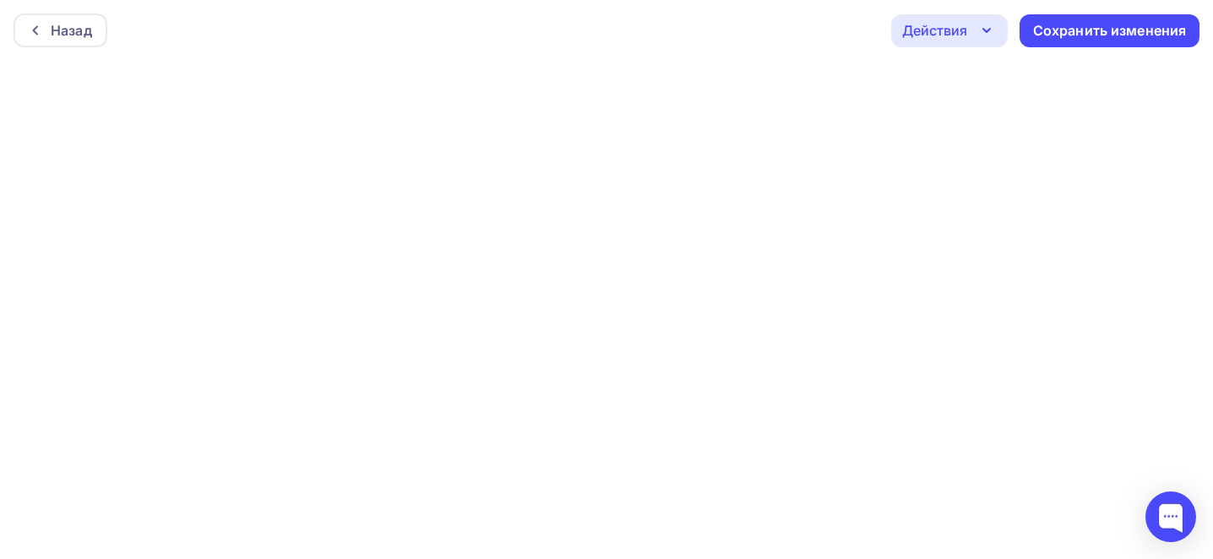
scroll to position [4, 0]
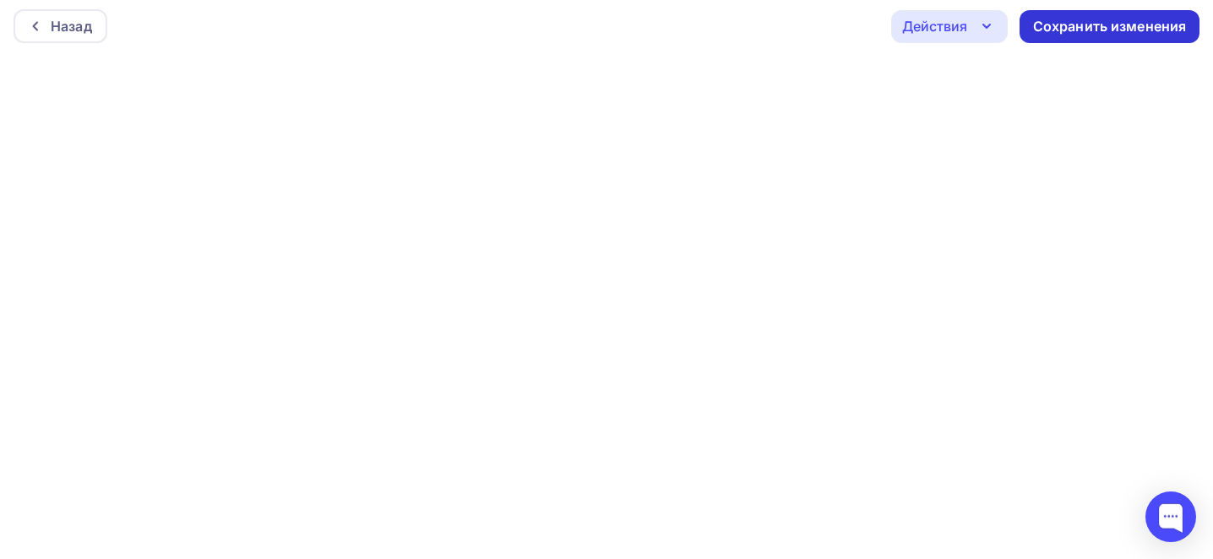
click at [1075, 17] on div "Сохранить изменения" at bounding box center [1110, 26] width 154 height 19
